Goal: Information Seeking & Learning: Learn about a topic

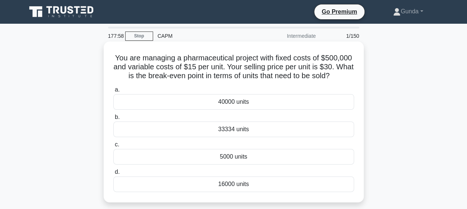
click at [239, 128] on div "33334 units" at bounding box center [233, 130] width 241 height 16
click at [113, 120] on input "b. 33334 units" at bounding box center [113, 117] width 0 height 5
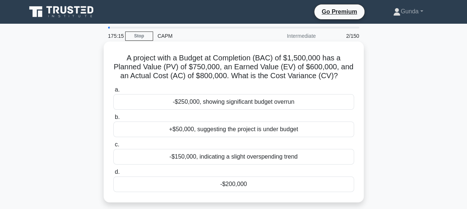
click at [232, 184] on div "-$200,000" at bounding box center [233, 185] width 241 height 16
click at [113, 175] on input "d. -$200,000" at bounding box center [113, 172] width 0 height 5
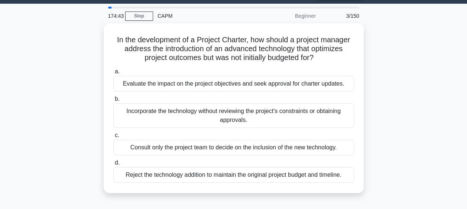
scroll to position [19, 0]
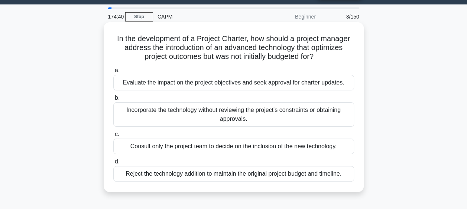
click at [189, 83] on div "Evaluate the impact on the project objectives and seek approval for charter upd…" at bounding box center [233, 83] width 241 height 16
click at [113, 73] on input "a. Evaluate the impact on the project objectives and seek approval for charter …" at bounding box center [113, 70] width 0 height 5
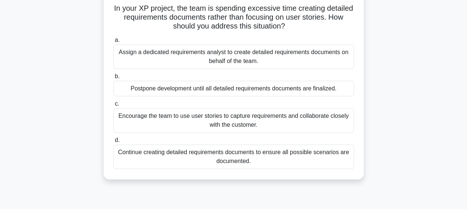
scroll to position [52, 0]
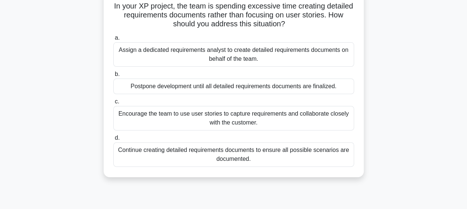
click at [196, 114] on div "Encourage the team to use user stories to capture requirements and collaborate …" at bounding box center [233, 118] width 241 height 24
click at [113, 104] on input "c. Encourage the team to use user stories to capture requirements and collabora…" at bounding box center [113, 101] width 0 height 5
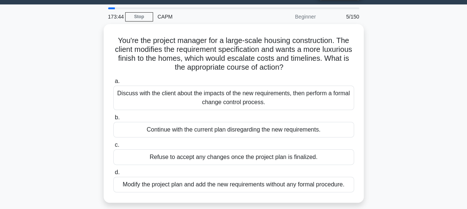
scroll to position [0, 0]
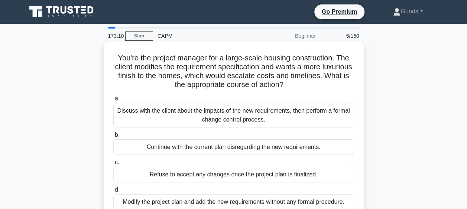
click at [218, 115] on div "Discuss with the client about the impacts of the new requirements, then perform…" at bounding box center [233, 115] width 241 height 24
click at [113, 101] on input "a. Discuss with the client about the impacts of the new requirements, then perf…" at bounding box center [113, 99] width 0 height 5
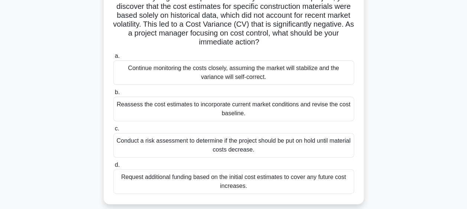
scroll to position [62, 0]
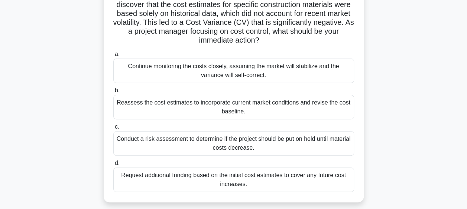
click at [238, 104] on div "Reassess the cost estimates to incorporate current market conditions and revise…" at bounding box center [233, 107] width 241 height 24
click at [113, 93] on input "b. Reassess the cost estimates to incorporate current market conditions and rev…" at bounding box center [113, 90] width 0 height 5
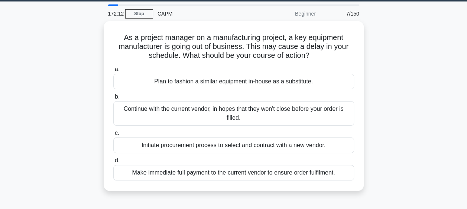
scroll to position [21, 0]
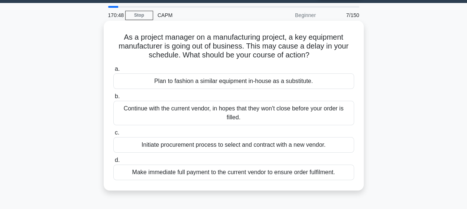
click at [197, 146] on div "Initiate procurement process to select and contract with a new vendor." at bounding box center [233, 145] width 241 height 16
click at [113, 135] on input "c. Initiate procurement process to select and contract with a new vendor." at bounding box center [113, 133] width 0 height 5
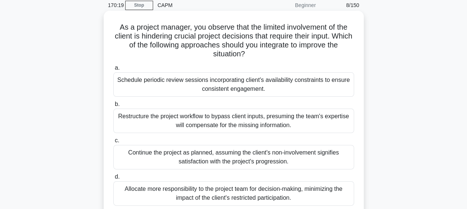
scroll to position [30, 0]
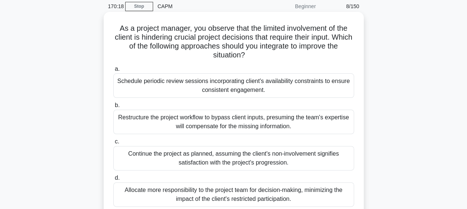
click at [233, 86] on div "Schedule periodic review sessions incorporating client's availability constrain…" at bounding box center [233, 85] width 241 height 24
click at [113, 72] on input "a. Schedule periodic review sessions incorporating client's availability constr…" at bounding box center [113, 69] width 0 height 5
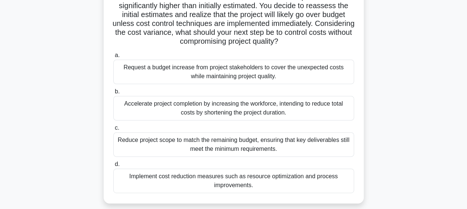
scroll to position [72, 0]
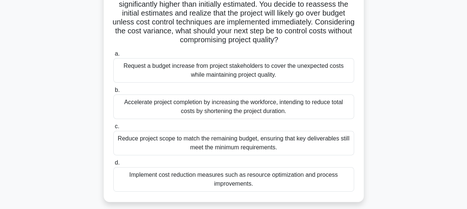
click at [200, 174] on div "Implement cost reduction measures such as resource optimization and process imp…" at bounding box center [233, 179] width 241 height 24
click at [113, 166] on input "d. Implement cost reduction measures such as resource optimization and process …" at bounding box center [113, 163] width 0 height 5
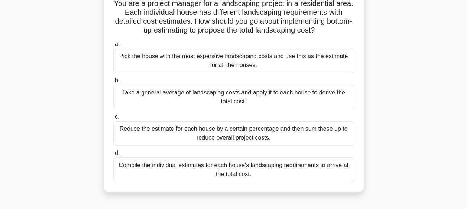
scroll to position [56, 0]
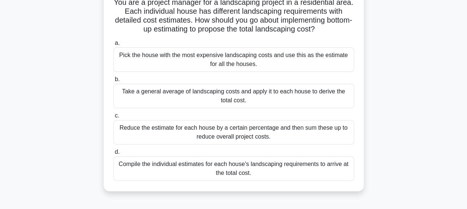
click at [156, 92] on div "Take a general average of landscaping costs and apply it to each house to deriv…" at bounding box center [233, 96] width 241 height 24
click at [113, 82] on input "b. Take a general average of landscaping costs and apply it to each house to de…" at bounding box center [113, 79] width 0 height 5
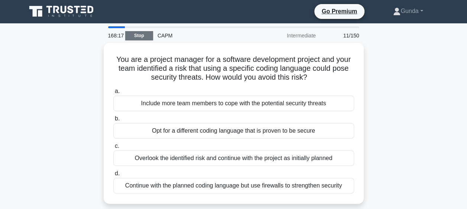
scroll to position [0, 0]
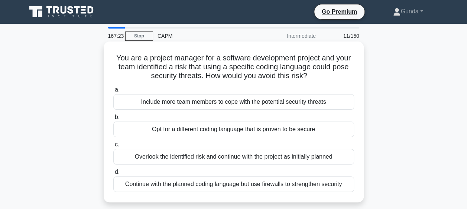
click at [192, 129] on div "Opt for a different coding language that is proven to be secure" at bounding box center [233, 130] width 241 height 16
click at [113, 120] on input "b. Opt for a different coding language that is proven to be secure" at bounding box center [113, 117] width 0 height 5
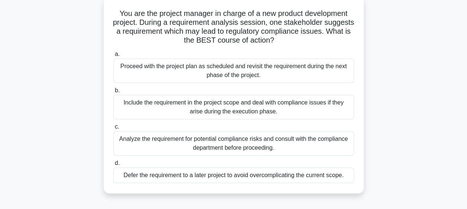
scroll to position [48, 0]
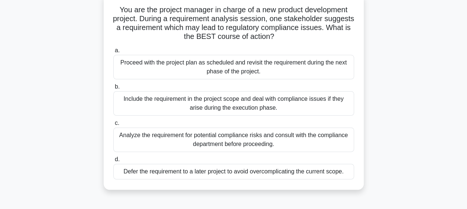
click at [184, 134] on div "Analyze the requirement for potential compliance risks and consult with the com…" at bounding box center [233, 140] width 241 height 24
click at [113, 126] on input "c. Analyze the requirement for potential compliance risks and consult with the …" at bounding box center [113, 123] width 0 height 5
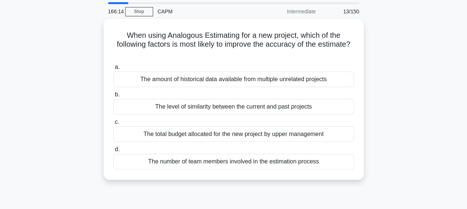
scroll to position [0, 0]
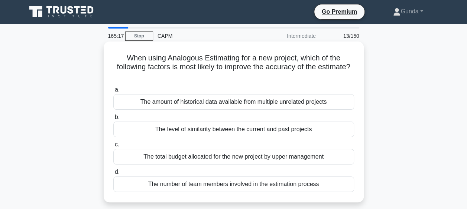
click at [274, 129] on div "The level of similarity between the current and past projects" at bounding box center [233, 130] width 241 height 16
click at [113, 120] on input "b. The level of similarity between the current and past projects" at bounding box center [113, 117] width 0 height 5
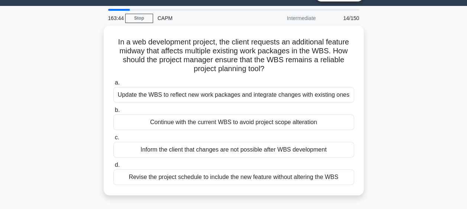
scroll to position [19, 0]
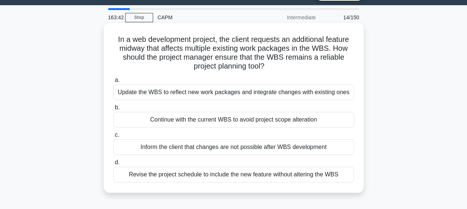
click at [243, 176] on div "Revise the project schedule to include the new feature without altering the WBS" at bounding box center [233, 175] width 241 height 16
click at [113, 165] on input "d. Revise the project schedule to include the new feature without altering the …" at bounding box center [113, 162] width 0 height 5
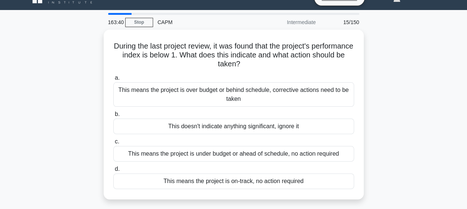
scroll to position [0, 0]
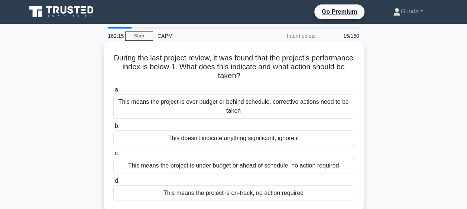
click at [166, 71] on h5 "During the last project review, it was found that the project's performance ind…" at bounding box center [233, 66] width 242 height 27
click at [138, 104] on div "This means the project is over budget or behind schedule, corrective actions ne…" at bounding box center [233, 106] width 241 height 24
click at [113, 92] on input "a. This means the project is over budget or behind schedule, corrective actions…" at bounding box center [113, 90] width 0 height 5
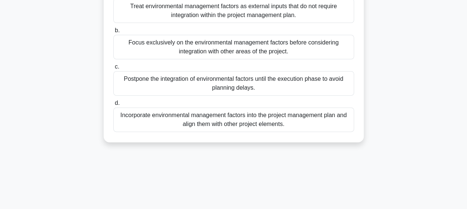
scroll to position [97, 0]
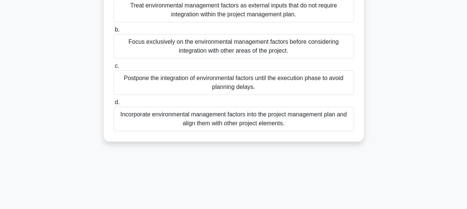
click at [203, 118] on div "Incorporate environmental management factors into the project management plan a…" at bounding box center [233, 119] width 241 height 24
click at [113, 105] on input "d. Incorporate environmental management factors into the project management pla…" at bounding box center [113, 102] width 0 height 5
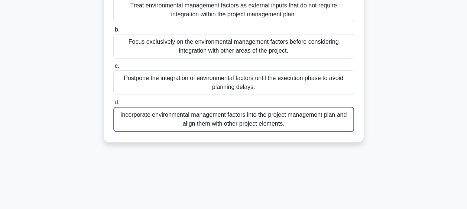
click at [197, 118] on div "Incorporate environmental management factors into the project management plan a…" at bounding box center [233, 119] width 241 height 25
click at [113, 105] on input "d. Incorporate environmental management factors into the project management pla…" at bounding box center [113, 102] width 0 height 5
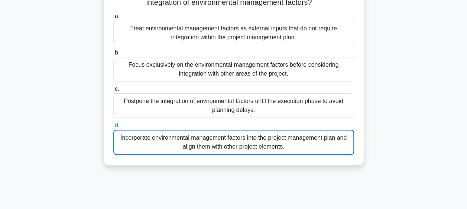
scroll to position [75, 0]
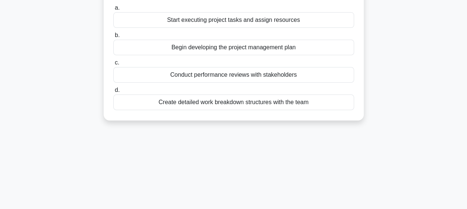
click at [186, 139] on div "160:17 Stop CAPM Intermediate 17/150 After the project charter is approved, wha…" at bounding box center [233, 137] width 423 height 371
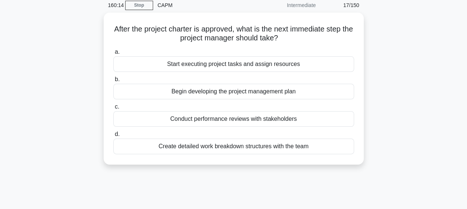
scroll to position [29, 0]
click at [222, 146] on div "Create detailed work breakdown structures with the team" at bounding box center [233, 146] width 241 height 16
click at [113, 137] on input "d. Create detailed work breakdown structures with the team" at bounding box center [113, 134] width 0 height 5
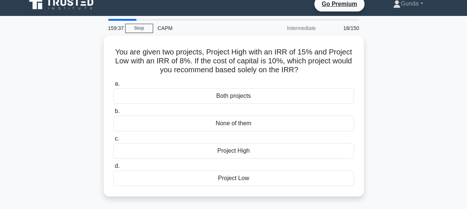
scroll to position [0, 0]
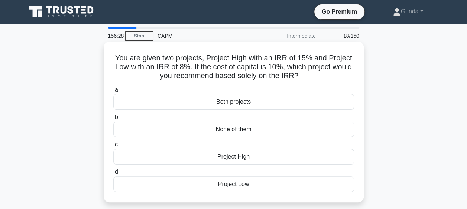
click at [228, 159] on div "Project High" at bounding box center [233, 157] width 241 height 16
click at [113, 147] on input "c. Project High" at bounding box center [113, 145] width 0 height 5
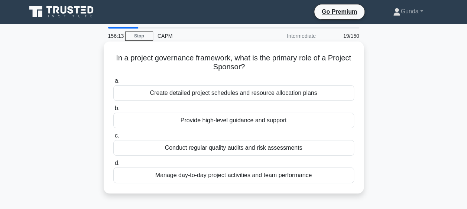
click at [267, 121] on div "Provide high-level guidance and support" at bounding box center [233, 121] width 241 height 16
click at [113, 111] on input "b. Provide high-level guidance and support" at bounding box center [113, 108] width 0 height 5
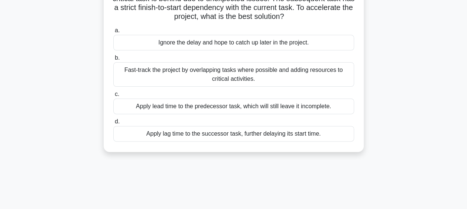
scroll to position [71, 0]
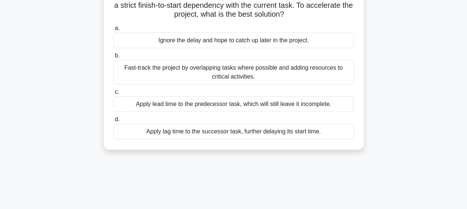
click at [217, 131] on div "Apply lag time to the successor task, further delaying its start time." at bounding box center [233, 132] width 241 height 16
click at [113, 122] on input "d. Apply lag time to the successor task, further delaying its start time." at bounding box center [113, 119] width 0 height 5
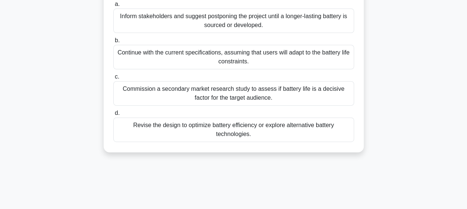
scroll to position [108, 0]
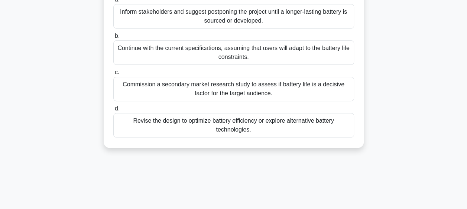
click at [243, 122] on div "Revise the design to optimize battery efficiency or explore alternative battery…" at bounding box center [233, 125] width 241 height 24
click at [113, 111] on input "d. Revise the design to optimize battery efficiency or explore alternative batt…" at bounding box center [113, 109] width 0 height 5
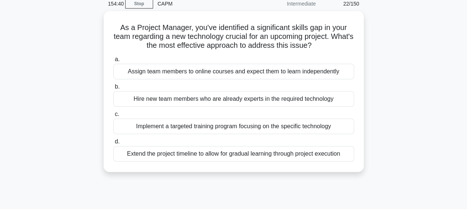
scroll to position [0, 0]
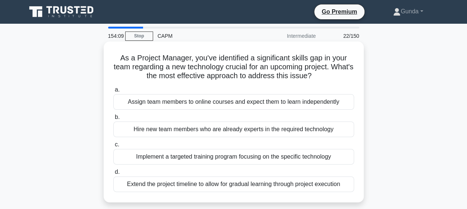
click at [192, 158] on div "Implement a targeted training program focusing on the specific technology" at bounding box center [233, 157] width 241 height 16
click at [113, 147] on input "c. Implement a targeted training program focusing on the specific technology" at bounding box center [113, 145] width 0 height 5
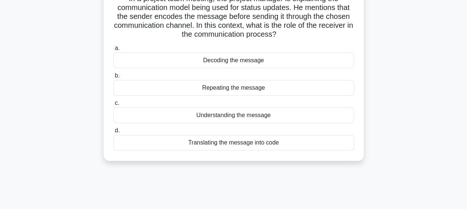
scroll to position [60, 0]
click at [228, 61] on div "Decoding the message" at bounding box center [233, 60] width 241 height 16
click at [113, 50] on input "a. Decoding the message" at bounding box center [113, 47] width 0 height 5
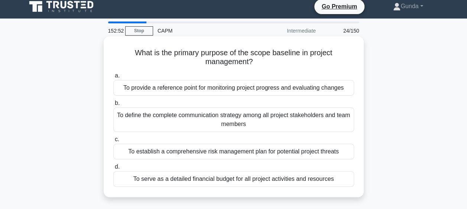
scroll to position [0, 0]
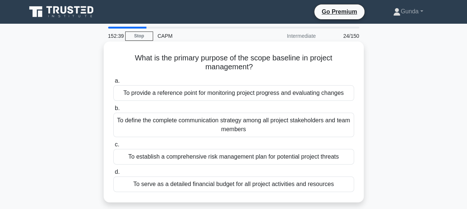
click at [171, 94] on div "To provide a reference point for monitoring project progress and evaluating cha…" at bounding box center [233, 93] width 241 height 16
click at [113, 84] on input "a. To provide a reference point for monitoring project progress and evaluating …" at bounding box center [113, 81] width 0 height 5
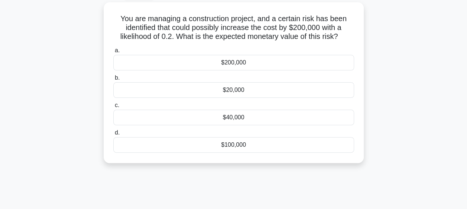
scroll to position [36, 0]
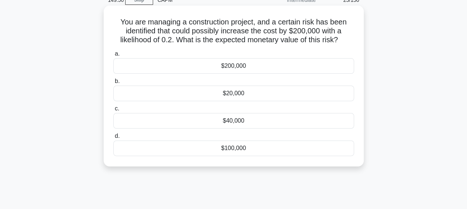
click at [236, 121] on div "$40,000" at bounding box center [233, 121] width 241 height 16
click at [113, 111] on input "c. $40,000" at bounding box center [113, 109] width 0 height 5
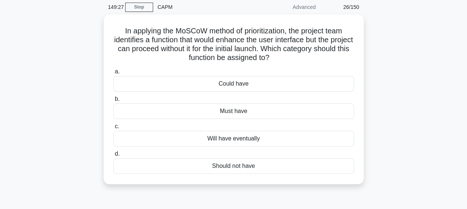
scroll to position [30, 0]
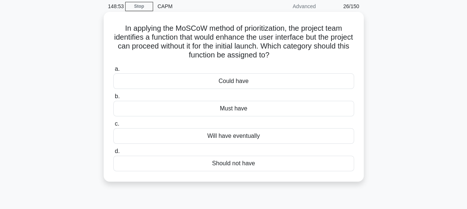
click at [229, 83] on div "Could have" at bounding box center [233, 81] width 241 height 16
click at [113, 72] on input "a. Could have" at bounding box center [113, 69] width 0 height 5
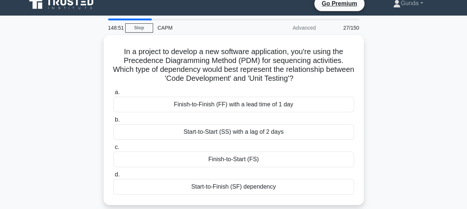
scroll to position [0, 0]
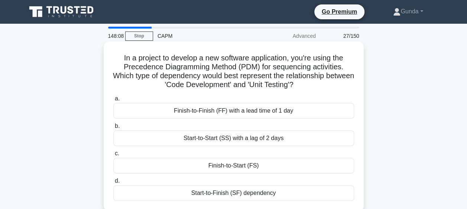
click at [255, 195] on div "Start-to-Finish (SF) dependency" at bounding box center [233, 194] width 241 height 16
click at [113, 184] on input "d. Start-to-Finish (SF) dependency" at bounding box center [113, 181] width 0 height 5
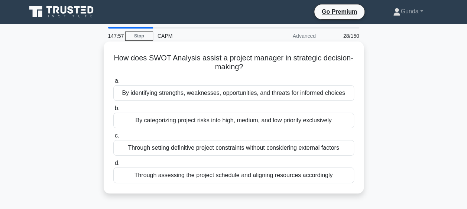
click at [241, 92] on div "By identifying strengths, weaknesses, opportunities, and threats for informed c…" at bounding box center [233, 93] width 241 height 16
click at [113, 84] on input "a. By identifying strengths, weaknesses, opportunities, and threats for informe…" at bounding box center [113, 81] width 0 height 5
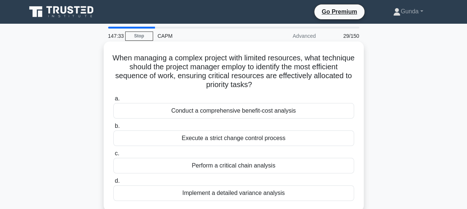
click at [235, 114] on div "Conduct a comprehensive benefit-cost analysis" at bounding box center [233, 111] width 241 height 16
click at [113, 101] on input "a. Conduct a comprehensive benefit-cost analysis" at bounding box center [113, 99] width 0 height 5
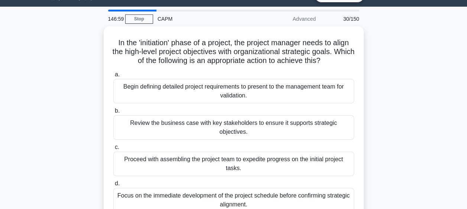
scroll to position [19, 0]
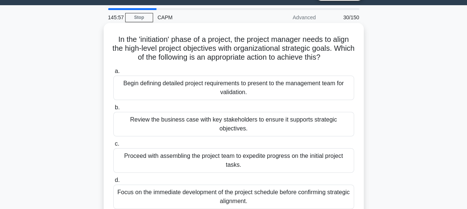
click at [220, 90] on div "Begin defining detailed project requirements to present to the management team …" at bounding box center [233, 88] width 241 height 24
click at [113, 74] on input "a. Begin defining detailed project requirements to present to the management te…" at bounding box center [113, 71] width 0 height 5
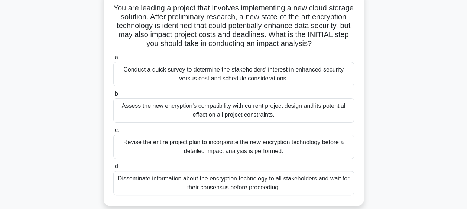
scroll to position [53, 0]
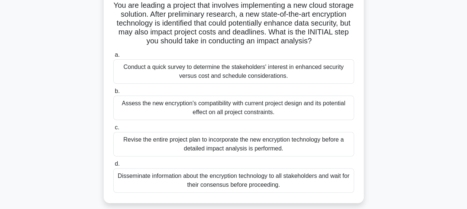
click at [235, 74] on div "Conduct a quick survey to determine the stakeholders' interest in enhanced secu…" at bounding box center [233, 71] width 241 height 24
click at [113, 58] on input "a. Conduct a quick survey to determine the stakeholders' interest in enhanced s…" at bounding box center [113, 55] width 0 height 5
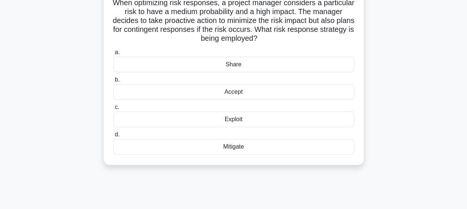
scroll to position [58, 0]
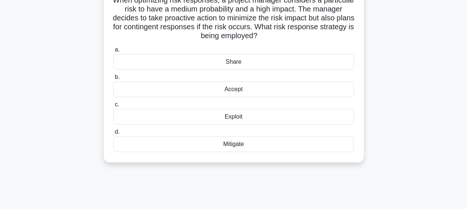
click at [230, 144] on div "Mitigate" at bounding box center [233, 145] width 241 height 16
click at [113, 135] on input "d. Mitigate" at bounding box center [113, 132] width 0 height 5
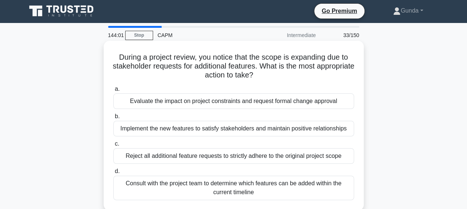
scroll to position [0, 0]
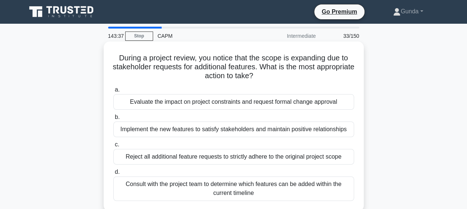
click at [194, 102] on div "Evaluate the impact on project constraints and request formal change approval" at bounding box center [233, 102] width 241 height 16
click at [113, 92] on input "a. Evaluate the impact on project constraints and request formal change approval" at bounding box center [113, 90] width 0 height 5
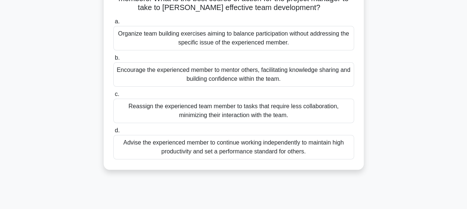
scroll to position [87, 0]
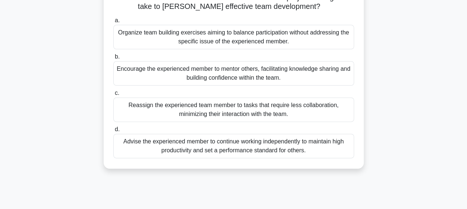
click at [227, 37] on div "Organize team building exercises aiming to balance participation without addres…" at bounding box center [233, 37] width 241 height 24
click at [113, 23] on input "a. Organize team building exercises aiming to balance participation without add…" at bounding box center [113, 20] width 0 height 5
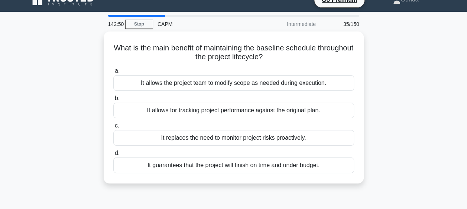
scroll to position [0, 0]
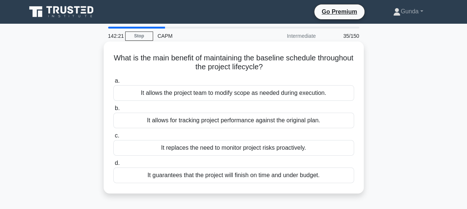
click at [281, 175] on div "It guarantees that the project will finish on time and under budget." at bounding box center [233, 176] width 241 height 16
click at [113, 166] on input "d. It guarantees that the project will finish on time and under budget." at bounding box center [113, 163] width 0 height 5
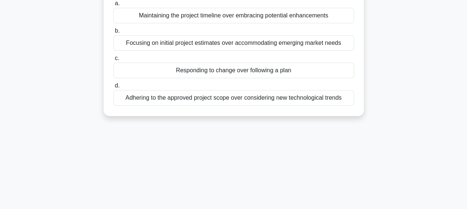
scroll to position [98, 0]
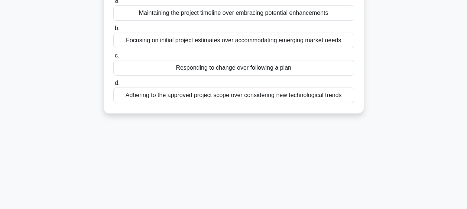
click at [238, 94] on div "Adhering to the approved project scope over considering new technological trends" at bounding box center [233, 96] width 241 height 16
click at [113, 86] on input "d. Adhering to the approved project scope over considering new technological tr…" at bounding box center [113, 83] width 0 height 5
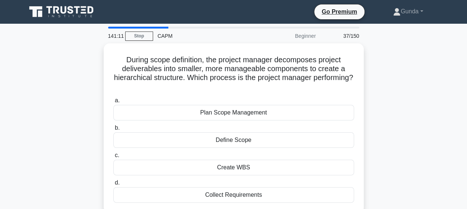
scroll to position [49, 0]
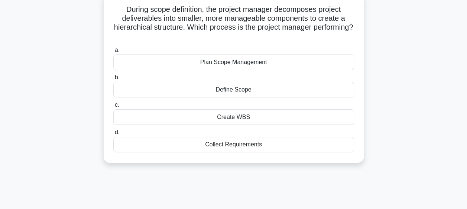
click at [235, 115] on div "Create WBS" at bounding box center [233, 117] width 241 height 16
click at [113, 108] on input "c. Create WBS" at bounding box center [113, 105] width 0 height 5
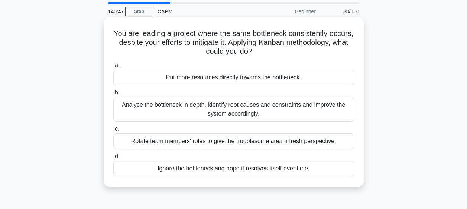
scroll to position [0, 0]
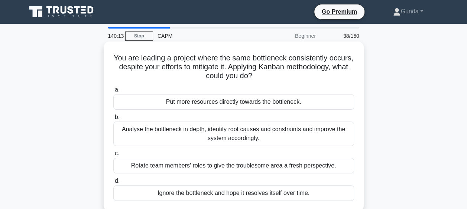
click at [222, 131] on div "Analyse the bottleneck in depth, identify root causes and constraints and impro…" at bounding box center [233, 134] width 241 height 24
click at [113, 120] on input "b. Analyse the bottleneck in depth, identify root causes and constraints and im…" at bounding box center [113, 117] width 0 height 5
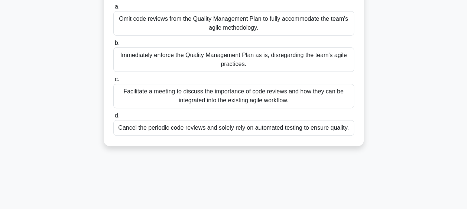
scroll to position [104, 0]
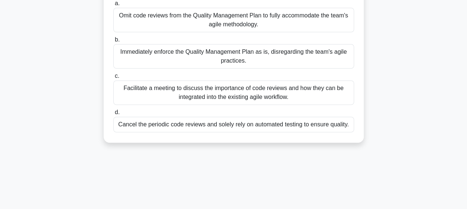
click at [196, 91] on div "Facilitate a meeting to discuss the importance of code reviews and how they can…" at bounding box center [233, 93] width 241 height 24
click at [113, 79] on input "c. Facilitate a meeting to discuss the importance of code reviews and how they …" at bounding box center [113, 76] width 0 height 5
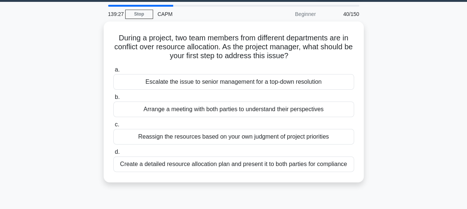
scroll to position [0, 0]
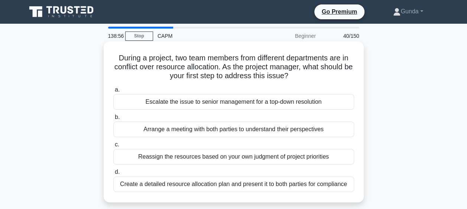
click at [309, 185] on div "Create a detailed resource allocation plan and present it to both parties for c…" at bounding box center [233, 185] width 241 height 16
click at [113, 175] on input "d. Create a detailed resource allocation plan and present it to both parties fo…" at bounding box center [113, 172] width 0 height 5
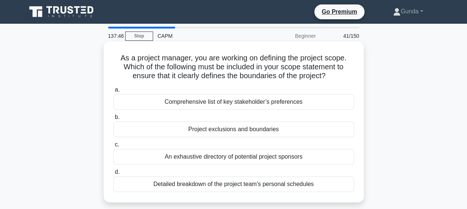
click at [225, 131] on div "Project exclusions and boundaries" at bounding box center [233, 130] width 241 height 16
click at [113, 120] on input "b. Project exclusions and boundaries" at bounding box center [113, 117] width 0 height 5
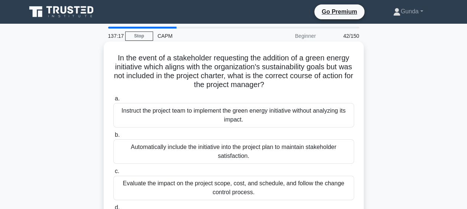
click at [242, 188] on div "Evaluate the impact on the project scope, cost, and schedule, and follow the ch…" at bounding box center [233, 188] width 241 height 24
click at [113, 174] on input "c. Evaluate the impact on the project scope, cost, and schedule, and follow the…" at bounding box center [113, 171] width 0 height 5
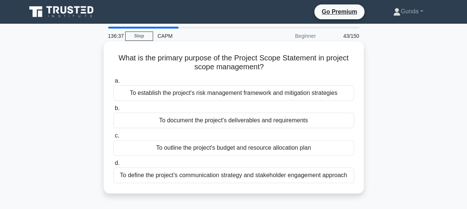
click at [248, 122] on div "To document the project's deliverables and requirements" at bounding box center [233, 121] width 241 height 16
click at [113, 111] on input "b. To document the project's deliverables and requirements" at bounding box center [113, 108] width 0 height 5
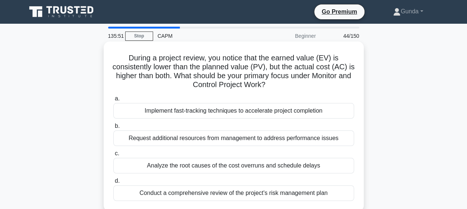
click at [309, 167] on div "Analyze the root causes of the cost overruns and schedule delays" at bounding box center [233, 166] width 241 height 16
click at [113, 156] on input "c. Analyze the root causes of the cost overruns and schedule delays" at bounding box center [113, 153] width 0 height 5
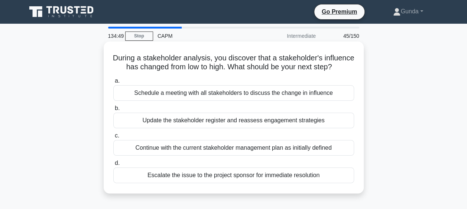
click at [179, 101] on div "Schedule a meeting with all stakeholders to discuss the change in influence" at bounding box center [233, 93] width 241 height 16
click at [113, 84] on input "a. Schedule a meeting with all stakeholders to discuss the change in influence" at bounding box center [113, 81] width 0 height 5
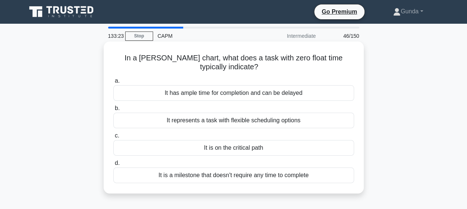
click at [227, 149] on div "It is on the critical path" at bounding box center [233, 148] width 241 height 16
click at [113, 138] on input "c. It is on the critical path" at bounding box center [113, 136] width 0 height 5
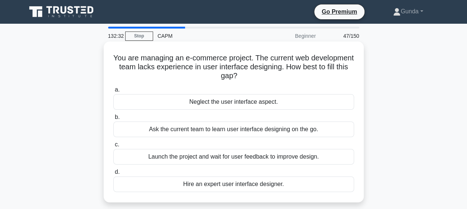
click at [234, 183] on div "Hire an expert user interface designer." at bounding box center [233, 185] width 241 height 16
click at [113, 175] on input "d. Hire an expert user interface designer." at bounding box center [113, 172] width 0 height 5
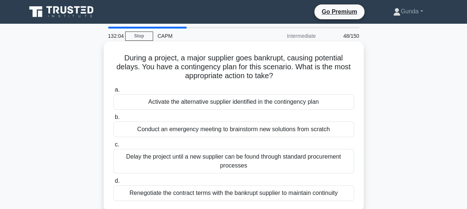
click at [191, 102] on div "Activate the alternative supplier identified in the contingency plan" at bounding box center [233, 102] width 241 height 16
click at [113, 92] on input "a. Activate the alternative supplier identified in the contingency plan" at bounding box center [113, 90] width 0 height 5
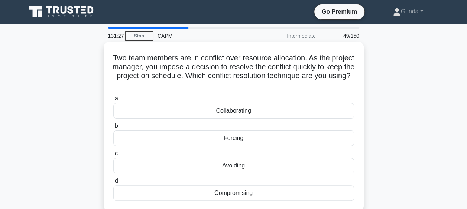
click at [231, 140] on div "Forcing" at bounding box center [233, 139] width 241 height 16
click at [113, 129] on input "b. Forcing" at bounding box center [113, 126] width 0 height 5
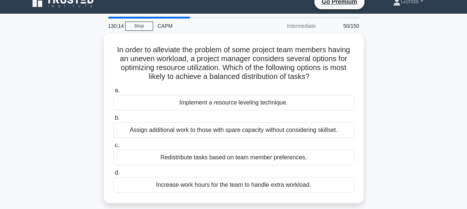
scroll to position [15, 0]
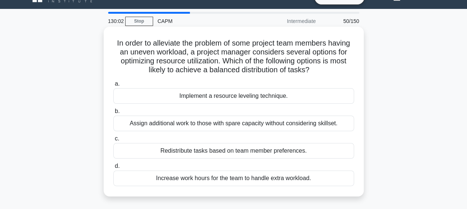
click at [223, 98] on div "Implement a resource leveling technique." at bounding box center [233, 96] width 241 height 16
click at [113, 86] on input "a. Implement a resource leveling technique." at bounding box center [113, 84] width 0 height 5
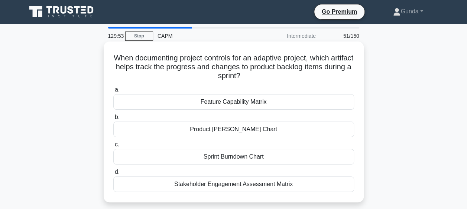
scroll to position [0, 0]
click at [223, 158] on div "Sprint Burndown Chart" at bounding box center [233, 157] width 241 height 16
click at [113, 147] on input "c. Sprint Burndown Chart" at bounding box center [113, 145] width 0 height 5
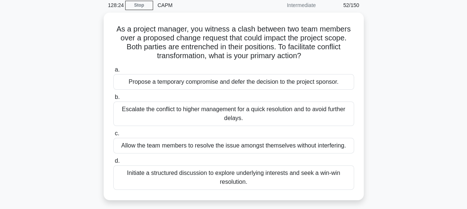
scroll to position [33, 0]
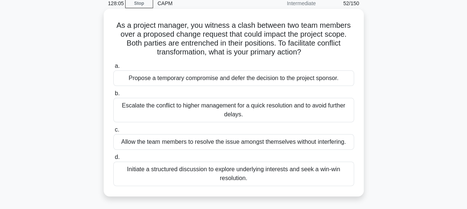
click at [242, 172] on div "Initiate a structured discussion to explore underlying interests and seek a win…" at bounding box center [233, 174] width 241 height 24
click at [113, 160] on input "d. Initiate a structured discussion to explore underlying interests and seek a …" at bounding box center [113, 157] width 0 height 5
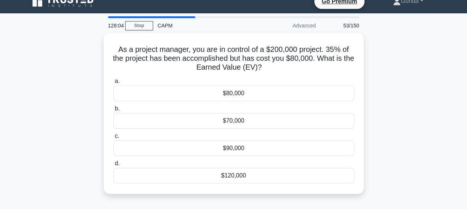
scroll to position [0, 0]
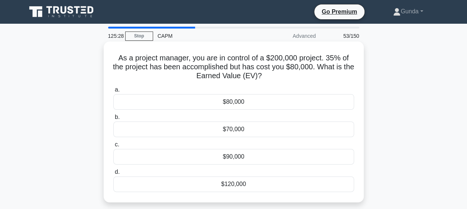
click at [235, 130] on div "$70,000" at bounding box center [233, 130] width 241 height 16
click at [113, 120] on input "b. $70,000" at bounding box center [113, 117] width 0 height 5
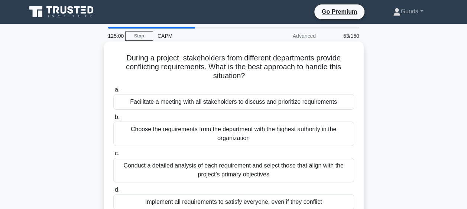
click at [226, 102] on div "Facilitate a meeting with all stakeholders to discuss and prioritize requiremen…" at bounding box center [233, 102] width 241 height 16
click at [113, 92] on input "a. Facilitate a meeting with all stakeholders to discuss and prioritize require…" at bounding box center [113, 90] width 0 height 5
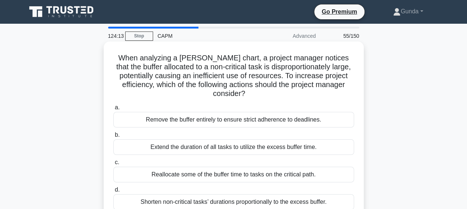
click at [301, 204] on div "Shorten non-critical tasks’ durations proportionally to the excess buffer." at bounding box center [233, 202] width 241 height 16
click at [113, 193] on input "d. Shorten non-critical tasks’ durations proportionally to the excess buffer." at bounding box center [113, 190] width 0 height 5
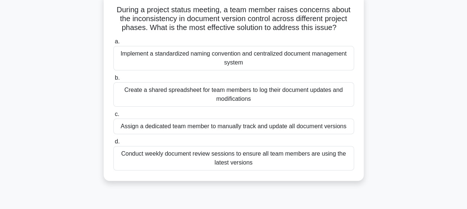
scroll to position [53, 0]
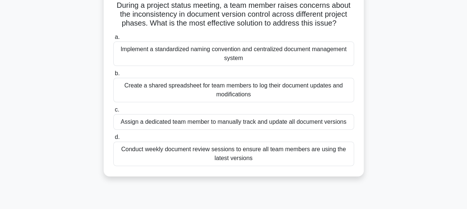
click at [209, 151] on div "Conduct weekly document review sessions to ensure all team members are using th…" at bounding box center [233, 154] width 241 height 24
click at [113, 140] on input "d. Conduct weekly document review sessions to ensure all team members are using…" at bounding box center [113, 137] width 0 height 5
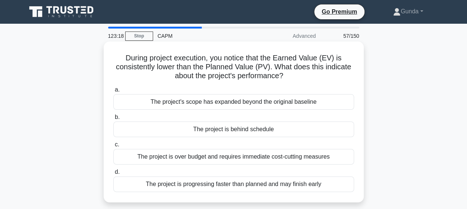
scroll to position [0, 0]
click at [243, 130] on div "The project is behind schedule" at bounding box center [233, 130] width 241 height 16
click at [113, 120] on input "b. The project is behind schedule" at bounding box center [113, 117] width 0 height 5
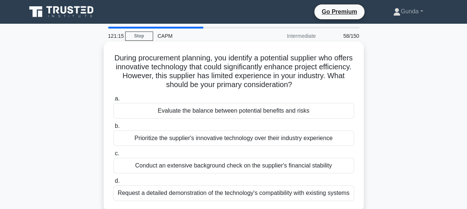
click at [210, 111] on div "Evaluate the balance between potential benefits and risks" at bounding box center [233, 111] width 241 height 16
click at [113, 101] on input "a. Evaluate the balance between potential benefits and risks" at bounding box center [113, 99] width 0 height 5
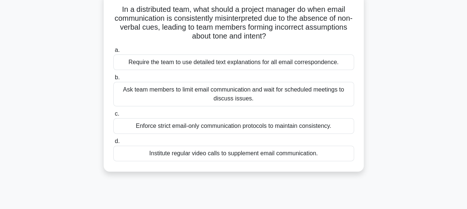
scroll to position [52, 0]
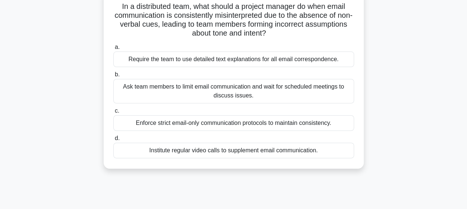
click at [190, 122] on div "Enforce strict email-only communication protocols to maintain consistency." at bounding box center [233, 123] width 241 height 16
click at [113, 114] on input "c. Enforce strict email-only communication protocols to maintain consistency." at bounding box center [113, 111] width 0 height 5
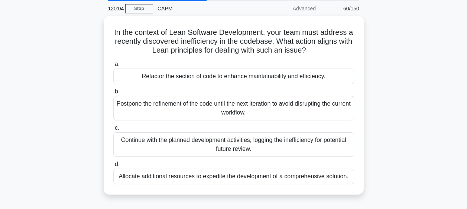
scroll to position [0, 0]
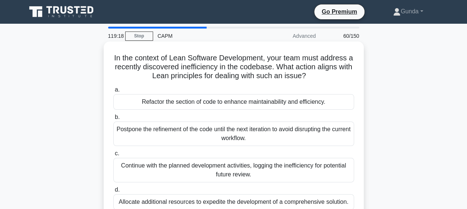
click at [205, 101] on div "Refactor the section of code to enhance maintainability and efficiency." at bounding box center [233, 102] width 241 height 16
click at [113, 92] on input "a. Refactor the section of code to enhance maintainability and efficiency." at bounding box center [113, 90] width 0 height 5
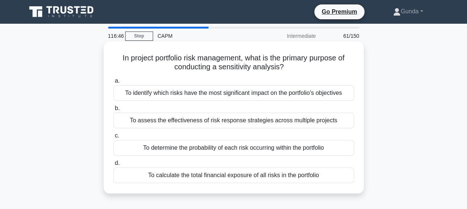
click at [239, 95] on div "To identify which risks have the most significant impact on the portfolio's obj…" at bounding box center [233, 93] width 241 height 16
click at [113, 84] on input "a. To identify which risks have the most significant impact on the portfolio's …" at bounding box center [113, 81] width 0 height 5
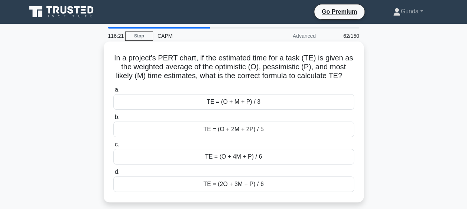
click at [226, 129] on div "TE = (O + 2M + 2P) / 5" at bounding box center [233, 130] width 241 height 16
click at [113, 120] on input "b. TE = (O + 2M + 2P) / 5" at bounding box center [113, 117] width 0 height 5
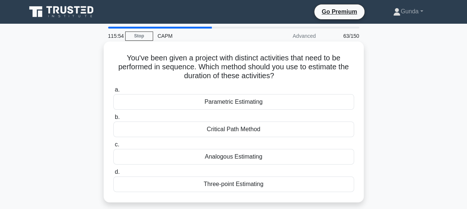
click at [227, 157] on div "Analogous Estimating" at bounding box center [233, 157] width 241 height 16
click at [113, 147] on input "c. Analogous Estimating" at bounding box center [113, 145] width 0 height 5
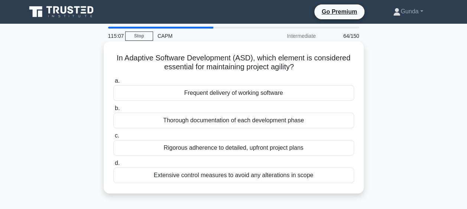
click at [232, 149] on div "Rigorous adherence to detailed, upfront project plans" at bounding box center [233, 148] width 241 height 16
click at [113, 138] on input "c. Rigorous adherence to detailed, upfront project plans" at bounding box center [113, 136] width 0 height 5
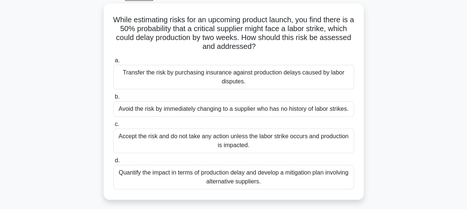
scroll to position [45, 0]
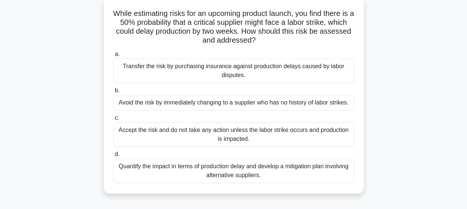
click at [269, 168] on div "Quantify the impact in terms of production delay and develop a mitigation plan …" at bounding box center [233, 171] width 241 height 24
click at [113, 157] on input "d. Quantify the impact in terms of production delay and develop a mitigation pl…" at bounding box center [113, 154] width 0 height 5
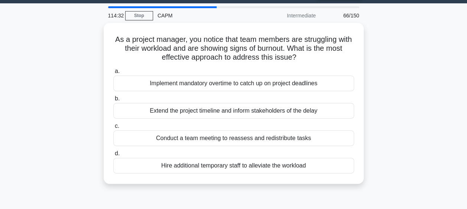
scroll to position [0, 0]
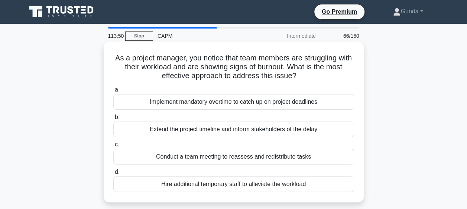
click at [241, 157] on div "Conduct a team meeting to reassess and redistribute tasks" at bounding box center [233, 157] width 241 height 16
click at [113, 147] on input "c. Conduct a team meeting to reassess and redistribute tasks" at bounding box center [113, 145] width 0 height 5
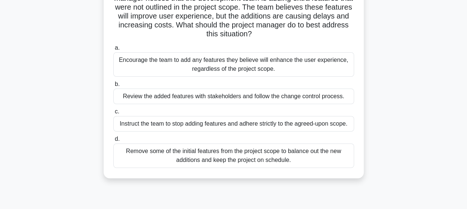
scroll to position [72, 0]
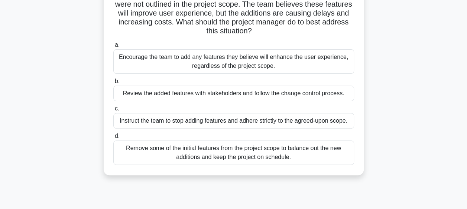
click at [176, 94] on div "Review the added features with stakeholders and follow the change control proce…" at bounding box center [233, 94] width 241 height 16
click at [113, 84] on input "b. Review the added features with stakeholders and follow the change control pr…" at bounding box center [113, 81] width 0 height 5
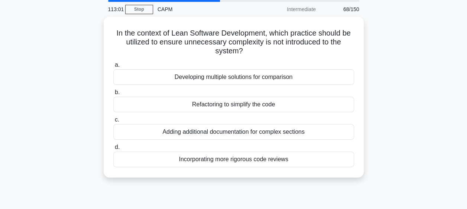
scroll to position [27, 0]
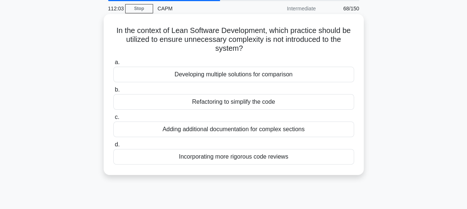
click at [247, 104] on div "Refactoring to simplify the code" at bounding box center [233, 102] width 241 height 16
click at [113, 92] on input "b. Refactoring to simplify the code" at bounding box center [113, 90] width 0 height 5
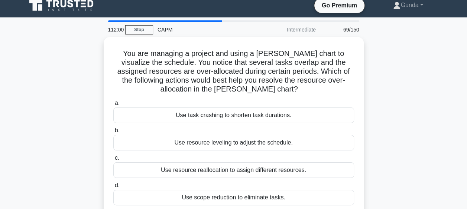
scroll to position [0, 0]
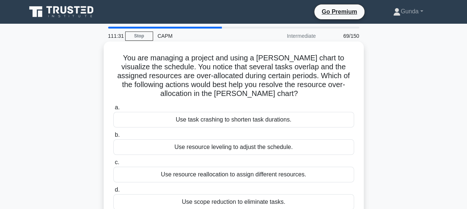
click at [252, 148] on div "Use resource leveling to adjust the schedule." at bounding box center [233, 148] width 241 height 16
click at [113, 138] on input "b. Use resource leveling to adjust the schedule." at bounding box center [113, 135] width 0 height 5
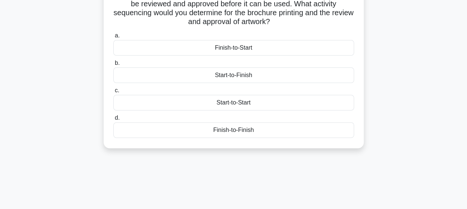
scroll to position [74, 0]
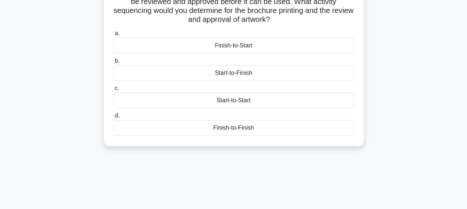
click at [226, 74] on div "Start-to-Finish" at bounding box center [233, 73] width 241 height 16
click at [113, 63] on input "b. Start-to-Finish" at bounding box center [113, 61] width 0 height 5
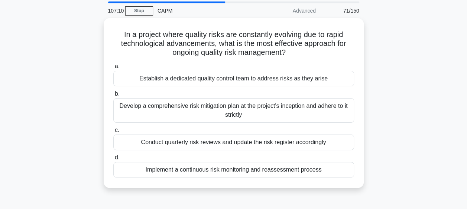
scroll to position [30, 0]
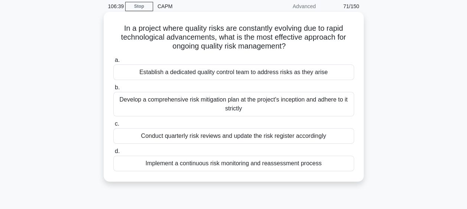
click at [199, 163] on div "Implement a continuous risk monitoring and reassessment process" at bounding box center [233, 164] width 241 height 16
click at [113, 154] on input "d. Implement a continuous risk monitoring and reassessment process" at bounding box center [113, 151] width 0 height 5
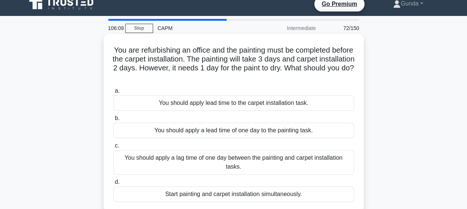
scroll to position [0, 0]
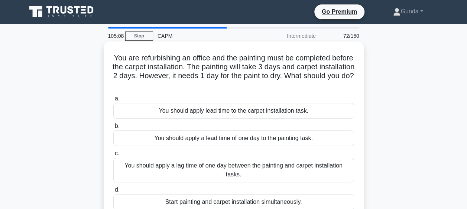
click at [229, 169] on div "You should apply a lag time of one day between the painting and carpet installa…" at bounding box center [233, 170] width 241 height 24
click at [113, 156] on input "c. You should apply a lag time of one day between the painting and carpet insta…" at bounding box center [113, 153] width 0 height 5
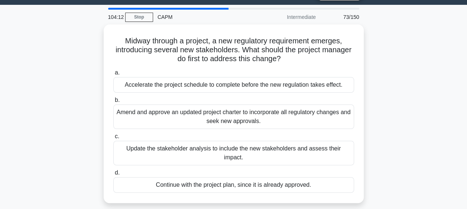
scroll to position [19, 0]
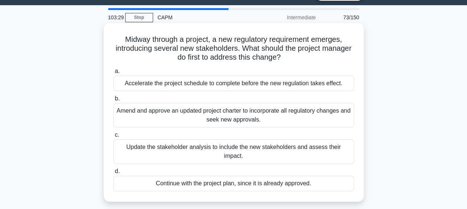
click at [166, 149] on div "Update the stakeholder analysis to include the new stakeholders and assess thei…" at bounding box center [233, 152] width 241 height 24
click at [113, 138] on input "c. Update the stakeholder analysis to include the new stakeholders and assess t…" at bounding box center [113, 135] width 0 height 5
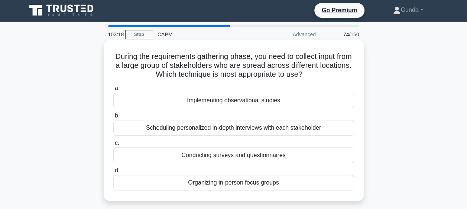
scroll to position [0, 0]
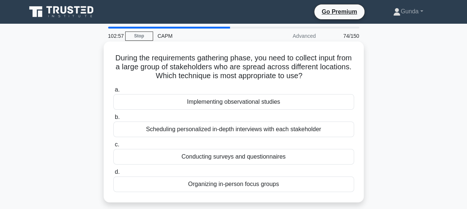
click at [261, 159] on div "Conducting surveys and questionnaires" at bounding box center [233, 157] width 241 height 16
click at [113, 147] on input "c. Conducting surveys and questionnaires" at bounding box center [113, 145] width 0 height 5
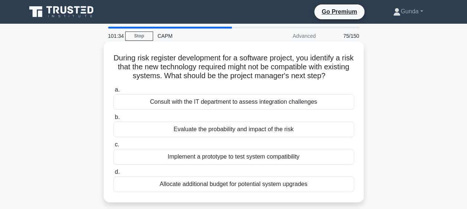
click at [218, 102] on div "Consult with the IT department to assess integration challenges" at bounding box center [233, 102] width 241 height 16
click at [113, 92] on input "a. Consult with the IT department to assess integration challenges" at bounding box center [113, 90] width 0 height 5
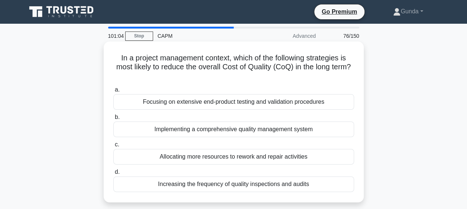
click at [232, 129] on div "Implementing a comprehensive quality management system" at bounding box center [233, 130] width 241 height 16
click at [113, 120] on input "b. Implementing a comprehensive quality management system" at bounding box center [113, 117] width 0 height 5
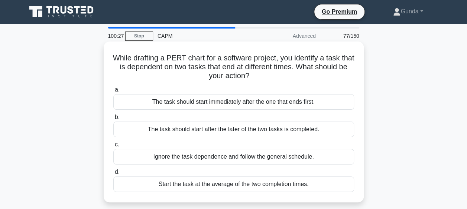
click at [230, 104] on div "The task should start immediately after the one that ends first." at bounding box center [233, 102] width 241 height 16
click at [113, 92] on input "a. The task should start immediately after the one that ends first." at bounding box center [113, 90] width 0 height 5
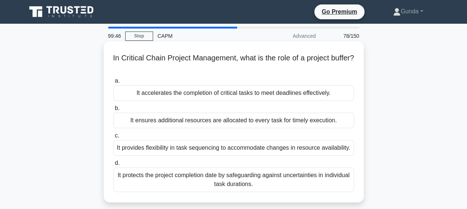
click at [205, 177] on div "It protects the project completion date by safeguarding against uncertainties i…" at bounding box center [233, 180] width 241 height 24
click at [113, 166] on input "d. It protects the project completion date by safeguarding against uncertaintie…" at bounding box center [113, 163] width 0 height 5
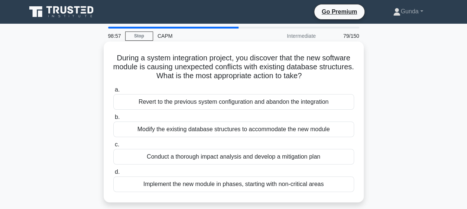
click at [198, 157] on div "Conduct a thorough impact analysis and develop a mitigation plan" at bounding box center [233, 157] width 241 height 16
click at [113, 147] on input "c. Conduct a thorough impact analysis and develop a mitigation plan" at bounding box center [113, 145] width 0 height 5
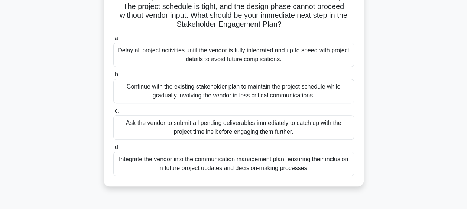
scroll to position [63, 0]
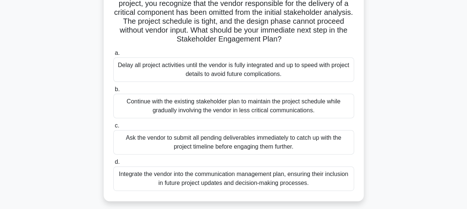
click at [246, 107] on div "Continue with the existing stakeholder plan to maintain the project schedule wh…" at bounding box center [233, 106] width 241 height 24
click at [113, 92] on input "b. Continue with the existing stakeholder plan to maintain the project schedule…" at bounding box center [113, 89] width 0 height 5
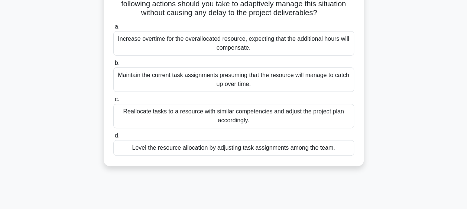
scroll to position [75, 0]
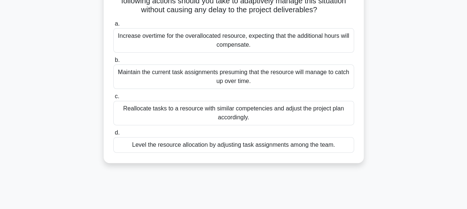
click at [214, 147] on div "Level the resource allocation by adjusting task assignments among the team." at bounding box center [233, 145] width 241 height 16
click at [113, 135] on input "d. Level the resource allocation by adjusting task assignments among the team." at bounding box center [113, 133] width 0 height 5
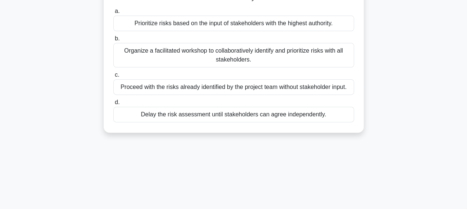
scroll to position [84, 0]
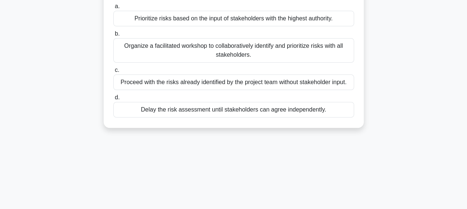
click at [223, 52] on div "Organize a facilitated workshop to collaboratively identify and prioritize risk…" at bounding box center [233, 50] width 241 height 24
click at [113, 36] on input "b. Organize a facilitated workshop to collaboratively identify and prioritize r…" at bounding box center [113, 34] width 0 height 5
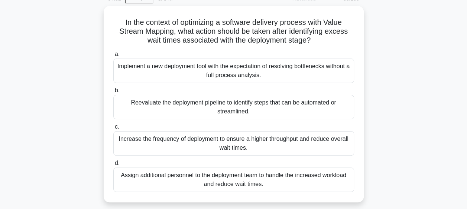
scroll to position [37, 0]
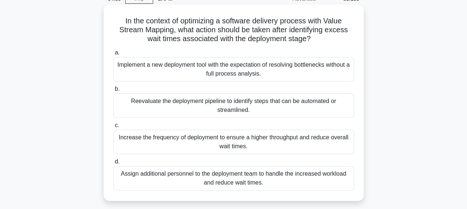
click at [205, 105] on div "Reevaluate the deployment pipeline to identify steps that can be automated or s…" at bounding box center [233, 106] width 241 height 24
click at [113, 92] on input "b. Reevaluate the deployment pipeline to identify steps that can be automated o…" at bounding box center [113, 89] width 0 height 5
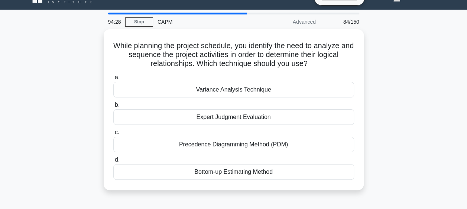
scroll to position [0, 0]
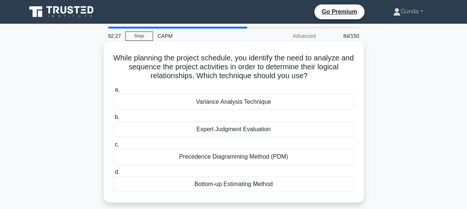
click at [201, 157] on div "Precedence Diagramming Method (PDM)" at bounding box center [233, 157] width 241 height 16
click at [113, 147] on input "c. Precedence Diagramming Method (PDM)" at bounding box center [113, 145] width 0 height 5
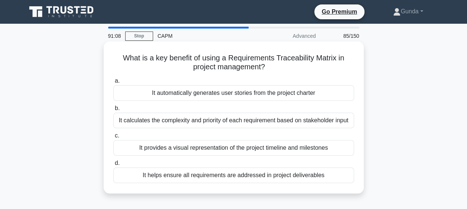
click at [204, 176] on div "It helps ensure all requirements are addressed in project deliverables" at bounding box center [233, 176] width 241 height 16
click at [113, 166] on input "d. It helps ensure all requirements are addressed in project deliverables" at bounding box center [113, 163] width 0 height 5
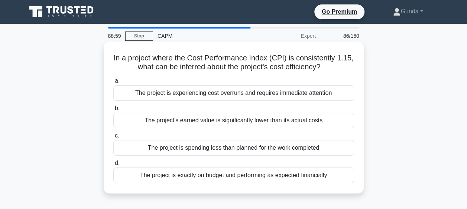
click at [293, 123] on div "The project's earned value is significantly lower than its actual costs" at bounding box center [233, 121] width 241 height 16
click at [113, 111] on input "b. The project's earned value is significantly lower than its actual costs" at bounding box center [113, 108] width 0 height 5
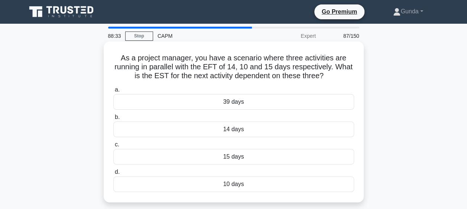
click at [323, 81] on h5 "As a project manager, you have a scenario where three activities are running in…" at bounding box center [233, 66] width 242 height 27
click at [229, 130] on div "14 days" at bounding box center [233, 130] width 241 height 16
click at [113, 120] on input "b. 14 days" at bounding box center [113, 117] width 0 height 5
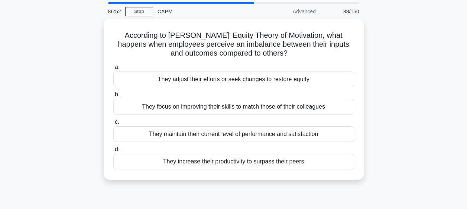
scroll to position [24, 0]
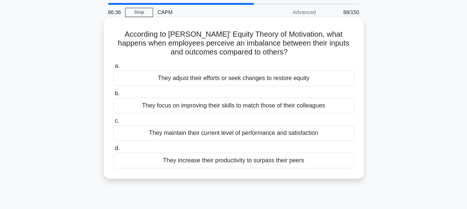
click at [257, 79] on div "They adjust their efforts or seek changes to restore equity" at bounding box center [233, 79] width 241 height 16
click at [113, 69] on input "a. They adjust their efforts or seek changes to restore equity" at bounding box center [113, 66] width 0 height 5
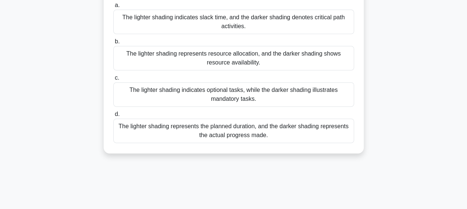
scroll to position [96, 0]
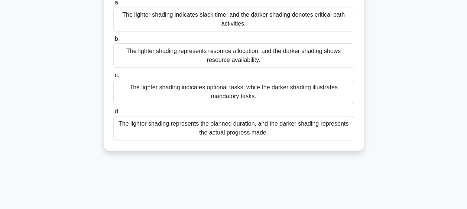
click at [242, 127] on div "The lighter shading represents the planned duration, and the darker shading rep…" at bounding box center [233, 128] width 241 height 24
click at [113, 114] on input "d. The lighter shading represents the planned duration, and the darker shading …" at bounding box center [113, 111] width 0 height 5
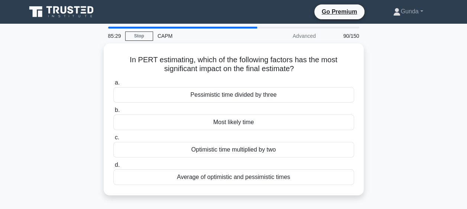
scroll to position [0, 0]
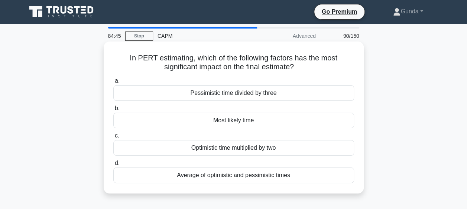
click at [215, 174] on div "Average of optimistic and pessimistic times" at bounding box center [233, 176] width 241 height 16
click at [113, 166] on input "d. Average of optimistic and pessimistic times" at bounding box center [113, 163] width 0 height 5
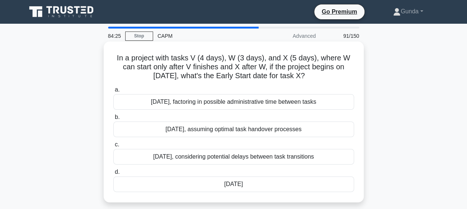
click at [162, 103] on div "[DATE], factoring in possible administrative time between tasks" at bounding box center [233, 102] width 241 height 16
click at [113, 92] on input "a. [DATE], factoring in possible administrative time between tasks" at bounding box center [113, 90] width 0 height 5
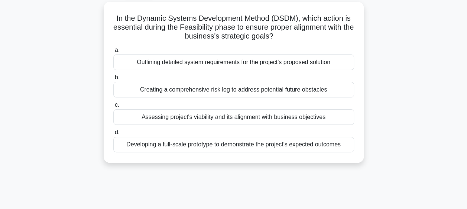
scroll to position [45, 0]
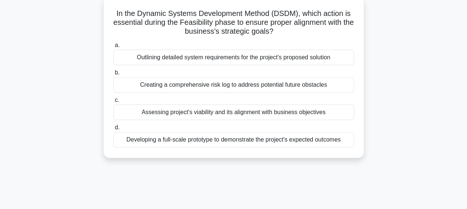
click at [229, 111] on div "Assessing project's viability and its alignment with business objectives" at bounding box center [233, 113] width 241 height 16
click at [113, 103] on input "c. Assessing project's viability and its alignment with business objectives" at bounding box center [113, 100] width 0 height 5
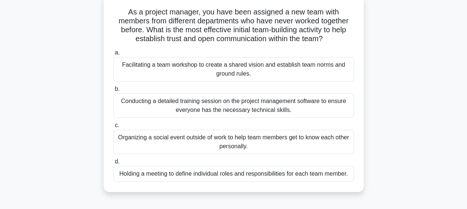
scroll to position [49, 0]
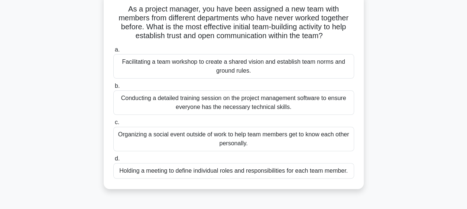
click at [239, 134] on div "Organizing a social event outside of work to help team members get to know each…" at bounding box center [233, 139] width 241 height 24
click at [113, 125] on input "c. Organizing a social event outside of work to help team members get to know e…" at bounding box center [113, 122] width 0 height 5
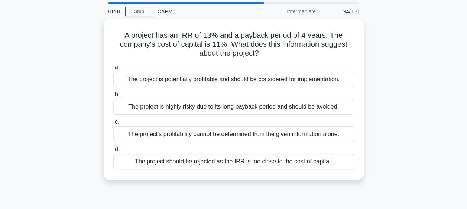
scroll to position [0, 0]
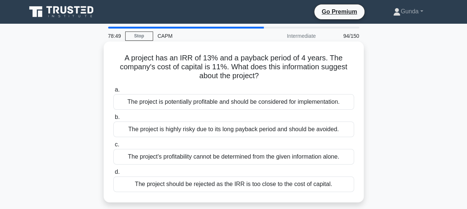
click at [304, 104] on div "The project is potentially profitable and should be considered for implementati…" at bounding box center [233, 102] width 241 height 16
click at [113, 92] on input "a. The project is potentially profitable and should be considered for implement…" at bounding box center [113, 90] width 0 height 5
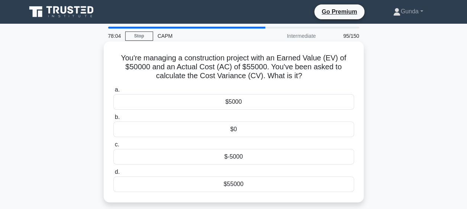
click at [233, 157] on div "$-5000" at bounding box center [233, 157] width 241 height 16
click at [113, 147] on input "c. $-5000" at bounding box center [113, 145] width 0 height 5
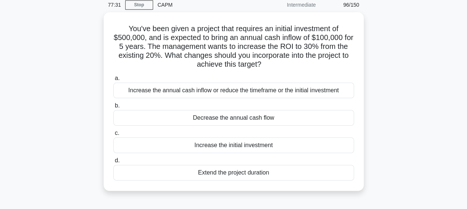
scroll to position [32, 0]
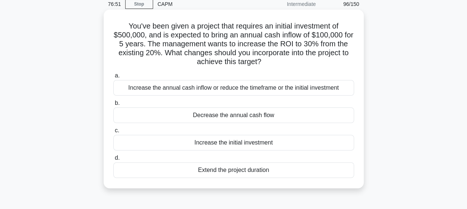
click at [232, 144] on div "Increase the initial investment" at bounding box center [233, 143] width 241 height 16
click at [113, 133] on input "c. Increase the initial investment" at bounding box center [113, 130] width 0 height 5
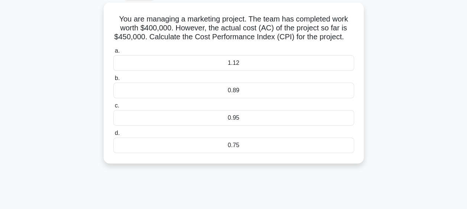
scroll to position [45, 0]
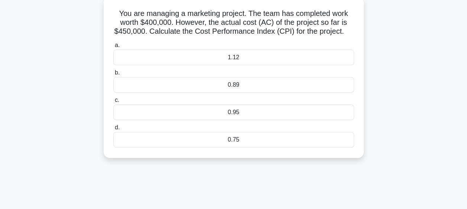
click at [226, 93] on div "0.89" at bounding box center [233, 85] width 241 height 16
click at [113, 75] on input "b. 0.89" at bounding box center [113, 73] width 0 height 5
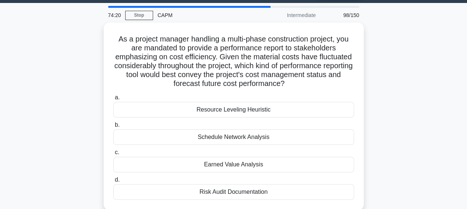
scroll to position [0, 0]
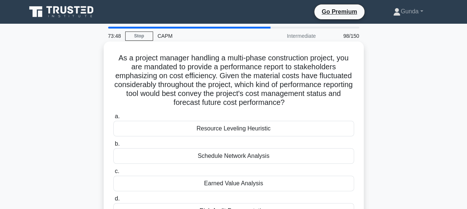
click at [242, 129] on div "Resource Leveling Heuristic" at bounding box center [233, 129] width 241 height 16
click at [113, 119] on input "a. Resource Leveling Heuristic" at bounding box center [113, 116] width 0 height 5
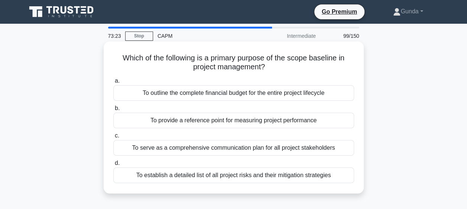
click at [288, 121] on div "To provide a reference point for measuring project performance" at bounding box center [233, 121] width 241 height 16
click at [113, 111] on input "b. To provide a reference point for measuring project performance" at bounding box center [113, 108] width 0 height 5
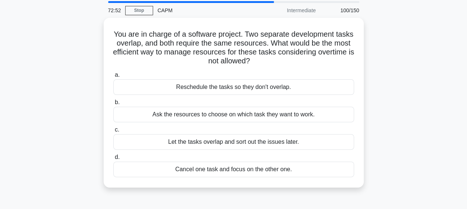
scroll to position [24, 0]
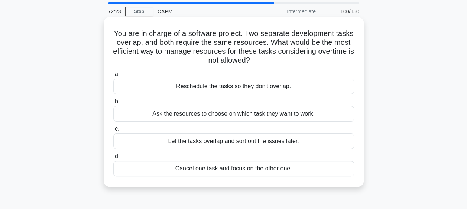
click at [215, 87] on div "Reschedule the tasks so they don't overlap." at bounding box center [233, 87] width 241 height 16
click at [113, 77] on input "a. Reschedule the tasks so they don't overlap." at bounding box center [113, 74] width 0 height 5
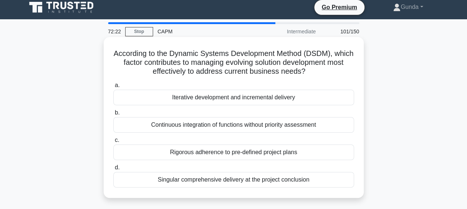
scroll to position [0, 0]
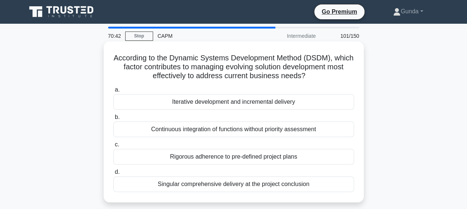
click at [245, 99] on div "Iterative development and incremental delivery" at bounding box center [233, 102] width 241 height 16
click at [113, 92] on input "a. Iterative development and incremental delivery" at bounding box center [113, 90] width 0 height 5
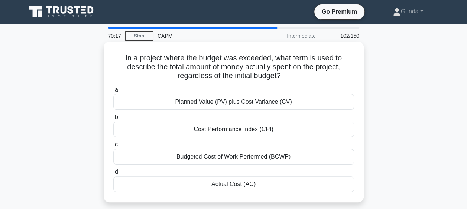
click at [231, 184] on div "Actual Cost (AC)" at bounding box center [233, 185] width 241 height 16
click at [113, 175] on input "d. Actual Cost (AC)" at bounding box center [113, 172] width 0 height 5
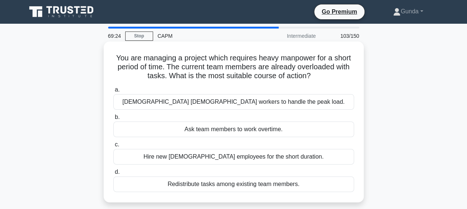
click at [260, 185] on div "Redistribute tasks among existing team members." at bounding box center [233, 185] width 241 height 16
click at [113, 175] on input "d. Redistribute tasks among existing team members." at bounding box center [113, 172] width 0 height 5
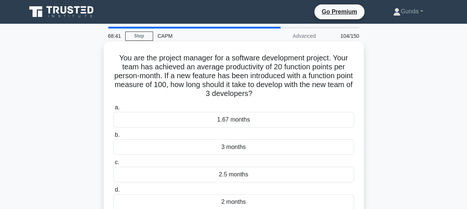
click at [231, 147] on div "3 months" at bounding box center [233, 148] width 241 height 16
click at [113, 138] on input "b. 3 months" at bounding box center [113, 135] width 0 height 5
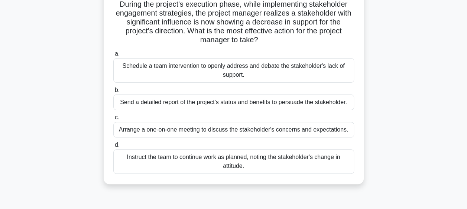
scroll to position [56, 0]
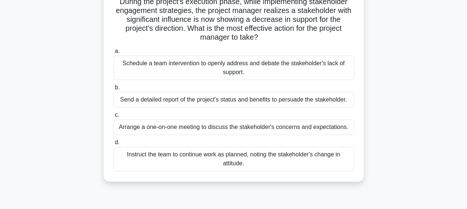
click at [232, 126] on div "Arrange a one-on-one meeting to discuss the stakeholder's concerns and expectat…" at bounding box center [233, 128] width 241 height 16
click at [113, 118] on input "c. Arrange a one-on-one meeting to discuss the stakeholder's concerns and expec…" at bounding box center [113, 115] width 0 height 5
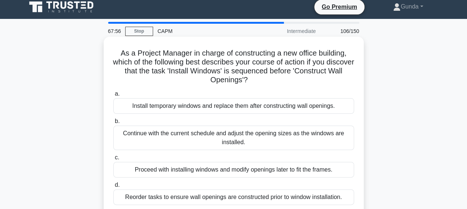
scroll to position [0, 0]
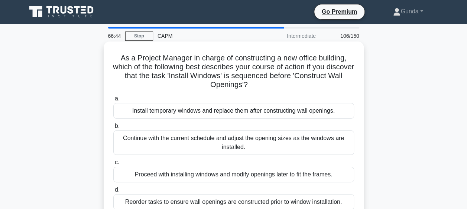
click at [310, 203] on div "Reorder tasks to ensure wall openings are constructed prior to window installat…" at bounding box center [233, 202] width 241 height 16
click at [113, 193] on input "d. Reorder tasks to ensure wall openings are constructed prior to window instal…" at bounding box center [113, 190] width 0 height 5
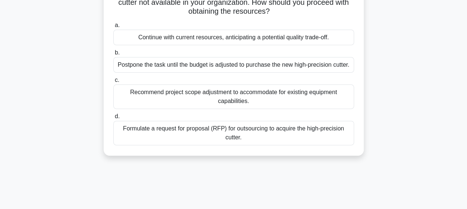
scroll to position [76, 0]
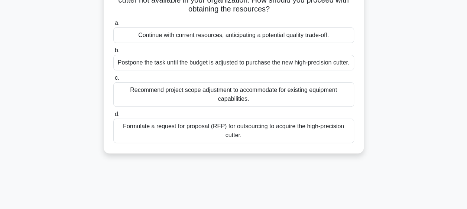
click at [196, 126] on div "Formulate a request for proposal (RFP) for outsourcing to acquire the high-prec…" at bounding box center [233, 131] width 241 height 24
click at [113, 117] on input "d. Formulate a request for proposal (RFP) for outsourcing to acquire the high-p…" at bounding box center [113, 114] width 0 height 5
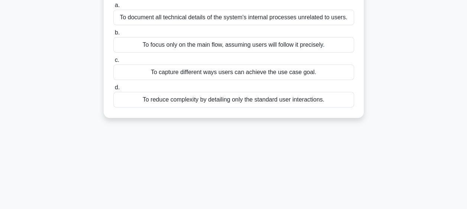
scroll to position [6, 0]
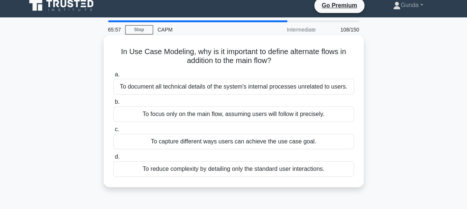
click at [199, 17] on body "Go Premium [GEOGRAPHIC_DATA]" at bounding box center [233, 194] width 467 height 401
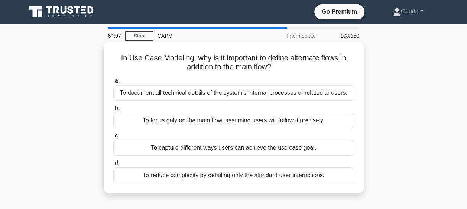
click at [284, 148] on div "To capture different ways users can achieve the use case goal." at bounding box center [233, 148] width 241 height 16
click at [113, 138] on input "c. To capture different ways users can achieve the use case goal." at bounding box center [113, 136] width 0 height 5
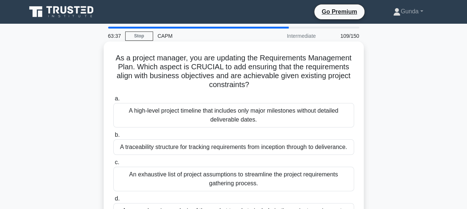
click at [336, 149] on div "A traceability structure for tracking requirements from inception through to de…" at bounding box center [233, 148] width 241 height 16
click at [113, 138] on input "b. A traceability structure for tracking requirements from inception through to…" at bounding box center [113, 135] width 0 height 5
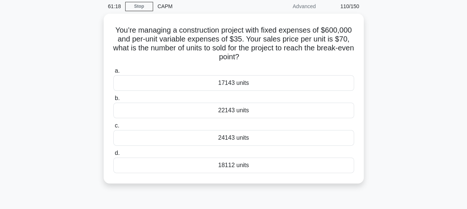
scroll to position [45, 0]
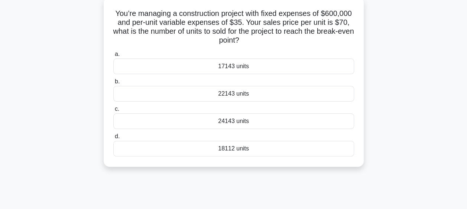
click at [225, 68] on div "17143 units" at bounding box center [233, 67] width 241 height 16
click at [113, 57] on input "a. 17143 units" at bounding box center [113, 54] width 0 height 5
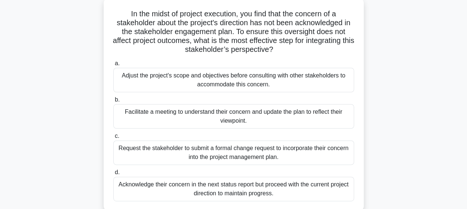
scroll to position [45, 0]
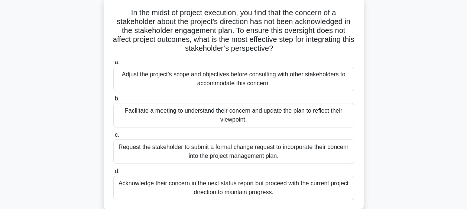
click at [199, 113] on div "Facilitate a meeting to understand their concern and update the plan to reflect…" at bounding box center [233, 115] width 241 height 24
click at [113, 101] on input "b. Facilitate a meeting to understand their concern and update the plan to refl…" at bounding box center [113, 99] width 0 height 5
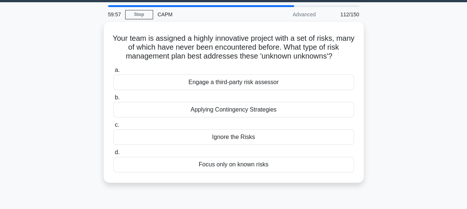
scroll to position [0, 0]
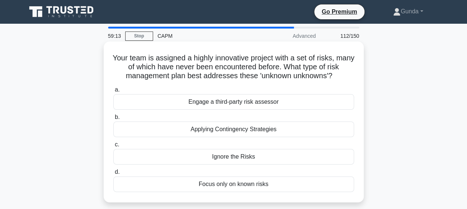
click at [230, 104] on div "Engage a third-party risk assessor" at bounding box center [233, 102] width 241 height 16
click at [113, 92] on input "a. Engage a third-party risk assessor" at bounding box center [113, 90] width 0 height 5
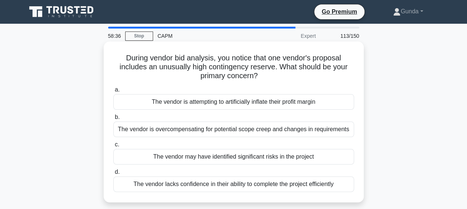
click at [236, 156] on div "The vendor may have identified significant risks in the project" at bounding box center [233, 157] width 241 height 16
click at [113, 147] on input "c. The vendor may have identified significant risks in the project" at bounding box center [113, 145] width 0 height 5
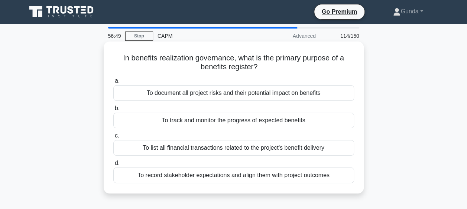
click at [199, 122] on div "To track and monitor the progress of expected benefits" at bounding box center [233, 121] width 241 height 16
click at [113, 111] on input "b. To track and monitor the progress of expected benefits" at bounding box center [113, 108] width 0 height 5
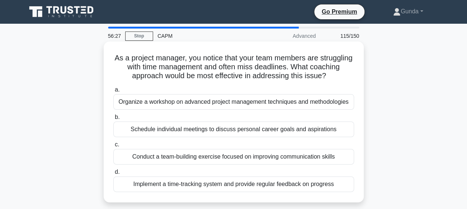
click at [259, 186] on div "Implement a time-tracking system and provide regular feedback on progress" at bounding box center [233, 185] width 241 height 16
click at [113, 175] on input "d. Implement a time-tracking system and provide regular feedback on progress" at bounding box center [113, 172] width 0 height 5
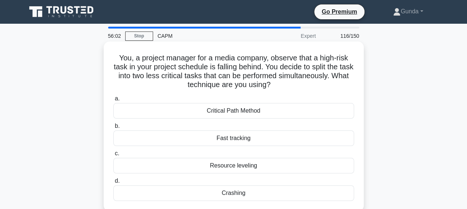
click at [251, 113] on div "Critical Path Method" at bounding box center [233, 111] width 241 height 16
click at [113, 101] on input "a. Critical Path Method" at bounding box center [113, 99] width 0 height 5
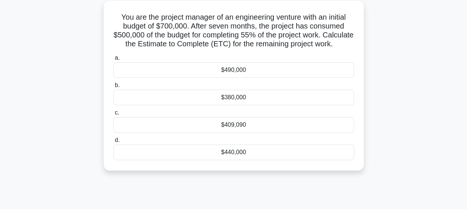
scroll to position [45, 0]
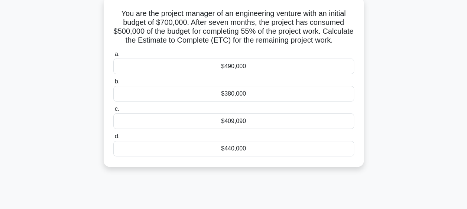
click at [230, 102] on div "$380,000" at bounding box center [233, 94] width 241 height 16
click at [113, 84] on input "b. $380,000" at bounding box center [113, 81] width 0 height 5
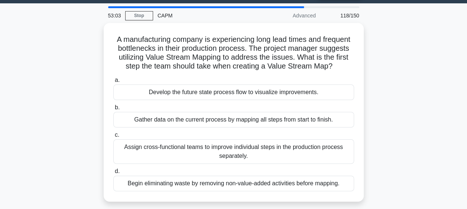
scroll to position [0, 0]
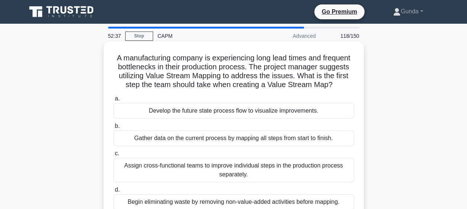
click at [190, 138] on div "Gather data on the current process by mapping all steps from start to finish." at bounding box center [233, 139] width 241 height 16
click at [113, 129] on input "b. Gather data on the current process by mapping all steps from start to finish." at bounding box center [113, 126] width 0 height 5
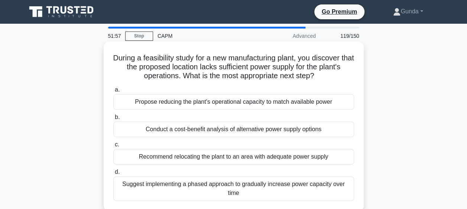
click at [265, 129] on div "Conduct a cost-benefit analysis of alternative power supply options" at bounding box center [233, 130] width 241 height 16
click at [113, 120] on input "b. Conduct a cost-benefit analysis of alternative power supply options" at bounding box center [113, 117] width 0 height 5
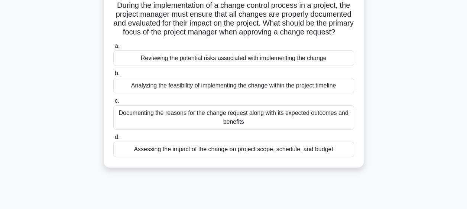
scroll to position [55, 0]
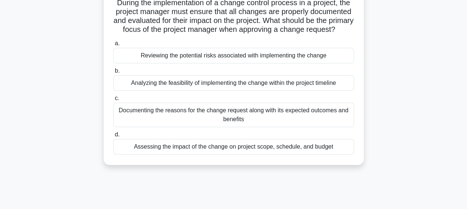
click at [177, 155] on div "Assessing the impact of the change on project scope, schedule, and budget" at bounding box center [233, 147] width 241 height 16
click at [113, 137] on input "d. Assessing the impact of the change on project scope, schedule, and budget" at bounding box center [113, 135] width 0 height 5
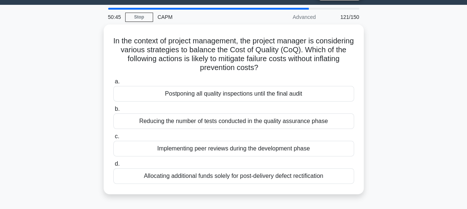
scroll to position [19, 0]
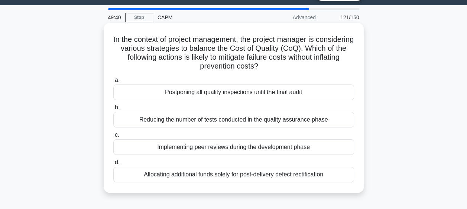
click at [288, 120] on div "Reducing the number of tests conducted in the quality assurance phase" at bounding box center [233, 120] width 241 height 16
click at [113, 110] on input "b. Reducing the number of tests conducted in the quality assurance phase" at bounding box center [113, 107] width 0 height 5
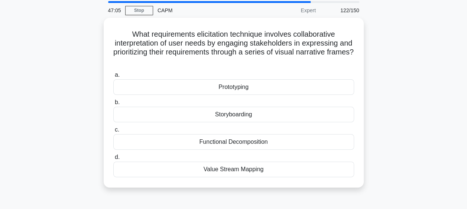
scroll to position [29, 0]
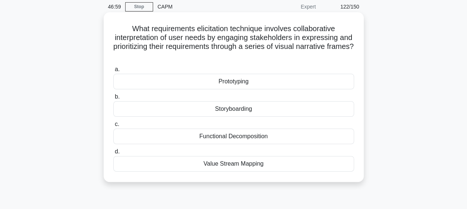
click at [251, 109] on div "Storyboarding" at bounding box center [233, 109] width 241 height 16
click at [113, 99] on input "b. Storyboarding" at bounding box center [113, 97] width 0 height 5
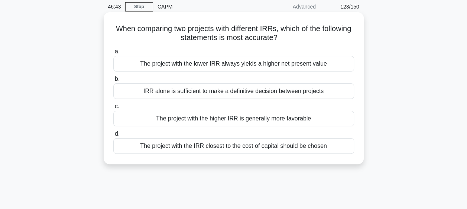
scroll to position [0, 0]
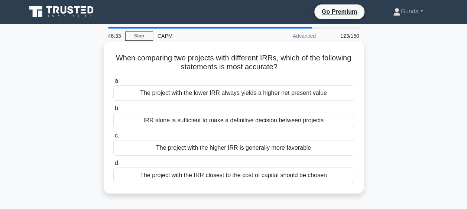
click at [237, 147] on div "The project with the higher IRR is generally more favorable" at bounding box center [233, 148] width 241 height 16
click at [113, 138] on input "c. The project with the higher IRR is generally more favorable" at bounding box center [113, 136] width 0 height 5
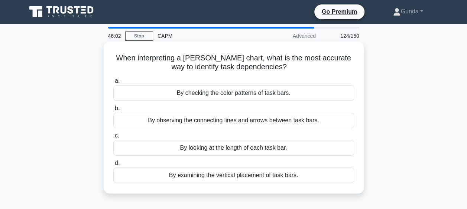
click at [238, 122] on div "By observing the connecting lines and arrows between task bars." at bounding box center [233, 121] width 241 height 16
click at [113, 111] on input "b. By observing the connecting lines and arrows between task bars." at bounding box center [113, 108] width 0 height 5
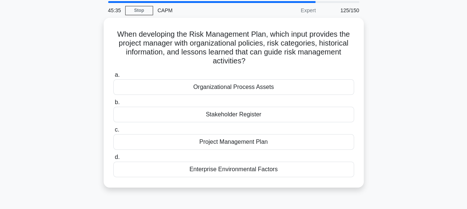
scroll to position [24, 0]
click at [230, 87] on div "Organizational Process Assets" at bounding box center [233, 87] width 241 height 16
click at [113, 78] on input "a. Organizational Process Assets" at bounding box center [113, 75] width 0 height 5
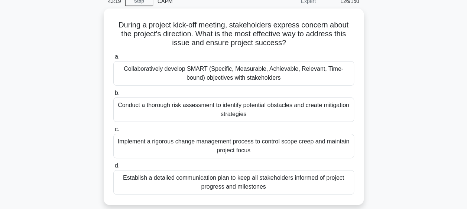
scroll to position [35, 0]
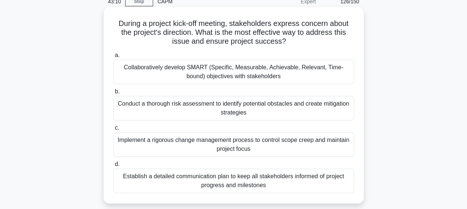
click at [242, 182] on div "Establish a detailed communication plan to keep all stakeholders informed of pr…" at bounding box center [233, 181] width 241 height 24
click at [113, 167] on input "d. Establish a detailed communication plan to keep all stakeholders informed of…" at bounding box center [113, 164] width 0 height 5
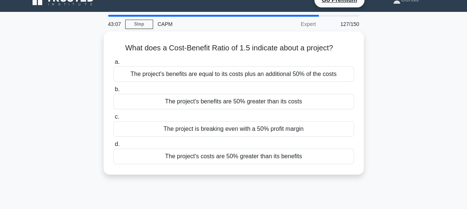
scroll to position [0, 0]
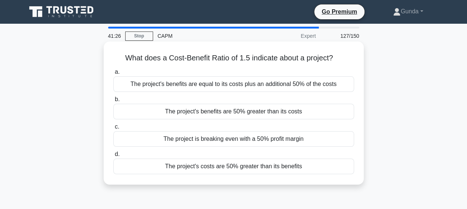
click at [276, 112] on div "The project's benefits are 50% greater than its costs" at bounding box center [233, 112] width 241 height 16
click at [113, 102] on input "b. The project's benefits are 50% greater than its costs" at bounding box center [113, 99] width 0 height 5
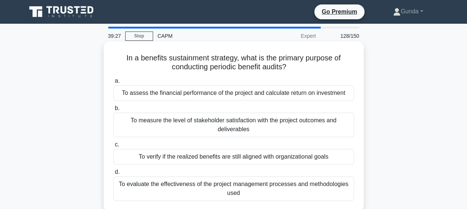
click at [324, 94] on div "To assess the financial performance of the project and calculate return on inve…" at bounding box center [233, 93] width 241 height 16
click at [113, 84] on input "a. To assess the financial performance of the project and calculate return on i…" at bounding box center [113, 81] width 0 height 5
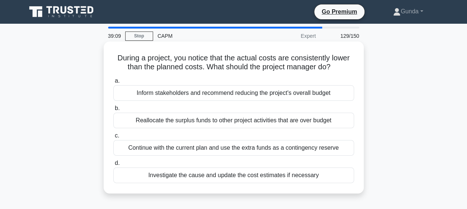
click at [245, 175] on div "Investigate the cause and update the cost estimates if necessary" at bounding box center [233, 176] width 241 height 16
click at [113, 166] on input "d. Investigate the cause and update the cost estimates if necessary" at bounding box center [113, 163] width 0 height 5
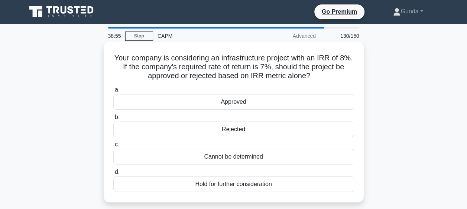
click at [237, 105] on div "Approved" at bounding box center [233, 102] width 241 height 16
click at [113, 92] on input "a. Approved" at bounding box center [113, 90] width 0 height 5
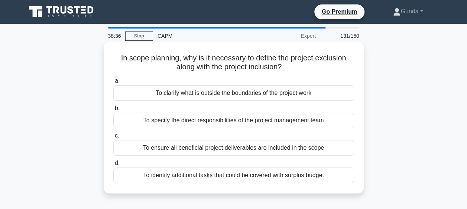
click at [189, 94] on div "To clarify what is outside the boundaries of the project work" at bounding box center [233, 93] width 241 height 16
click at [113, 84] on input "a. To clarify what is outside the boundaries of the project work" at bounding box center [113, 81] width 0 height 5
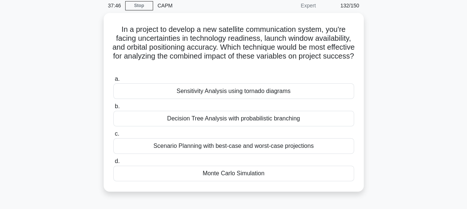
scroll to position [33, 0]
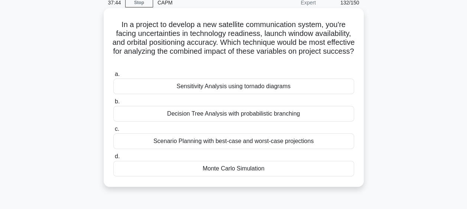
click at [252, 168] on div "Monte Carlo Simulation" at bounding box center [233, 169] width 241 height 16
click at [113, 159] on input "d. Monte Carlo Simulation" at bounding box center [113, 156] width 0 height 5
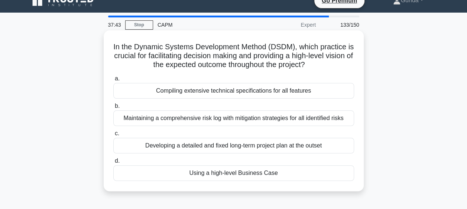
scroll to position [0, 0]
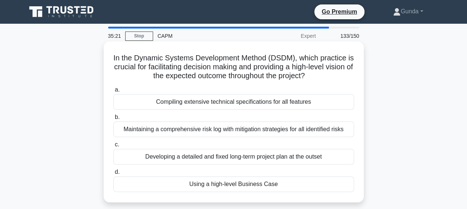
click at [252, 186] on div "Using a high-level Business Case" at bounding box center [233, 185] width 241 height 16
click at [113, 175] on input "d. Using a high-level Business Case" at bounding box center [113, 172] width 0 height 5
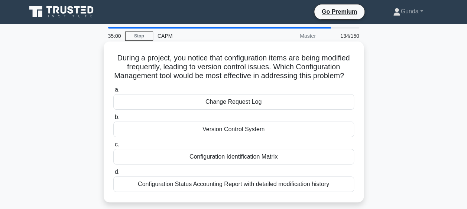
click at [237, 192] on div "Configuration Status Accounting Report with detailed modification history" at bounding box center [233, 185] width 241 height 16
click at [113, 175] on input "d. Configuration Status Accounting Report with detailed modification history" at bounding box center [113, 172] width 0 height 5
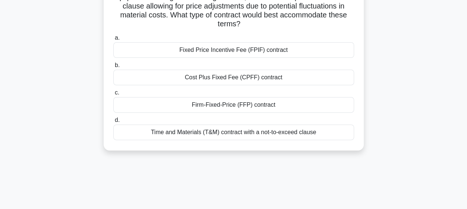
scroll to position [72, 0]
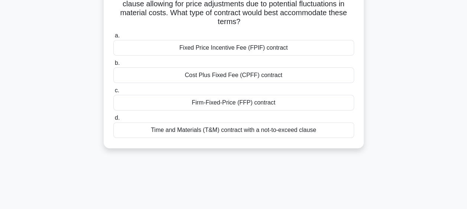
click at [231, 48] on div "Fixed Price Incentive Fee (FPIF) contract" at bounding box center [233, 48] width 241 height 16
click at [113, 38] on input "a. Fixed Price Incentive Fee (FPIF) contract" at bounding box center [113, 35] width 0 height 5
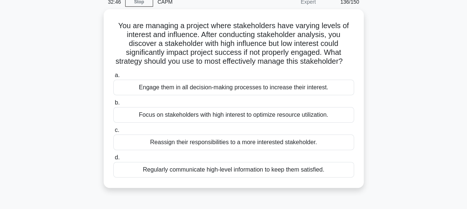
scroll to position [34, 0]
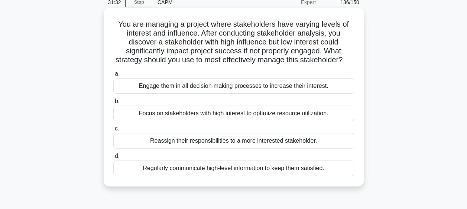
click at [287, 176] on div "Regularly communicate high-level information to keep them satisfied." at bounding box center [233, 169] width 241 height 16
click at [113, 159] on input "d. Regularly communicate high-level information to keep them satisfied." at bounding box center [113, 156] width 0 height 5
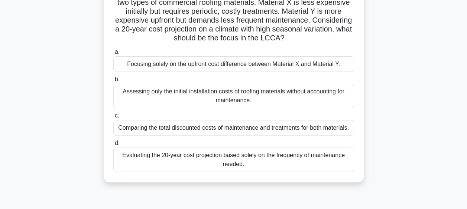
scroll to position [69, 0]
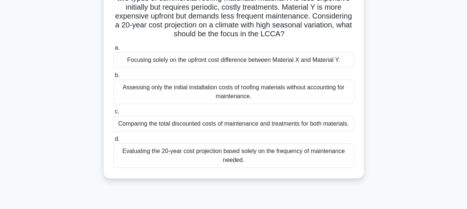
click at [202, 150] on div "Evaluating the 20-year cost projection based solely on the frequency of mainten…" at bounding box center [233, 156] width 241 height 24
click at [113, 142] on input "d. Evaluating the 20-year cost projection based solely on the frequency of main…" at bounding box center [113, 139] width 0 height 5
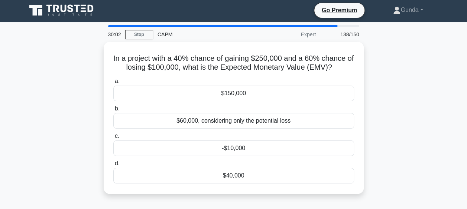
scroll to position [0, 0]
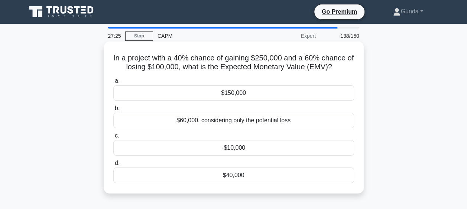
click at [233, 176] on div "$40,000" at bounding box center [233, 176] width 241 height 16
click at [113, 166] on input "d. $40,000" at bounding box center [113, 163] width 0 height 5
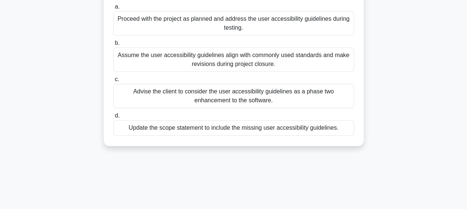
scroll to position [95, 0]
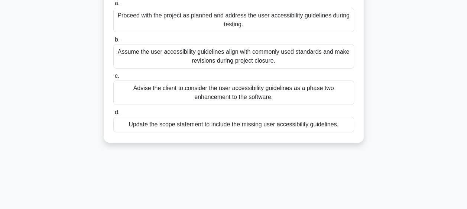
click at [224, 93] on div "Advise the client to consider the user accessibility guidelines as a phase two …" at bounding box center [233, 93] width 241 height 24
click at [113, 79] on input "c. Advise the client to consider the user accessibility guidelines as a phase t…" at bounding box center [113, 76] width 0 height 5
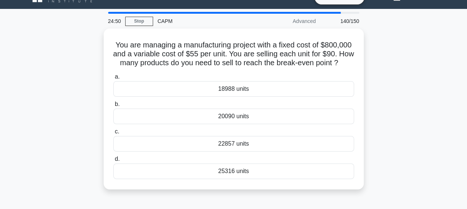
scroll to position [30, 0]
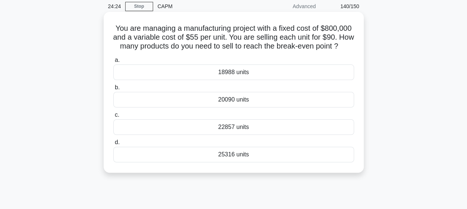
click at [231, 134] on div "22857 units" at bounding box center [233, 128] width 241 height 16
click at [113, 118] on input "c. 22857 units" at bounding box center [113, 115] width 0 height 5
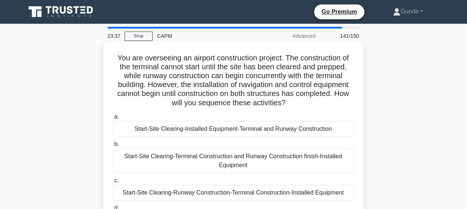
scroll to position [0, 0]
click at [265, 131] on div "Start-Site Clearing-Installed Equipment-Terminal and Runway Construction" at bounding box center [233, 129] width 241 height 16
click at [113, 119] on input "a. Start-Site Clearing-Installed Equipment-Terminal and Runway Construction" at bounding box center [113, 116] width 0 height 5
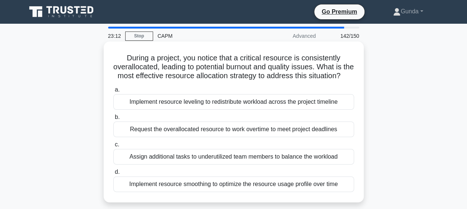
click at [303, 192] on div "Implement resource smoothing to optimize the resource usage profile over time" at bounding box center [233, 185] width 241 height 16
click at [113, 175] on input "d. Implement resource smoothing to optimize the resource usage profile over time" at bounding box center [113, 172] width 0 height 5
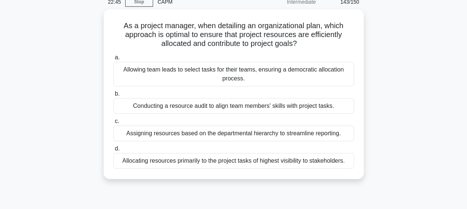
scroll to position [35, 0]
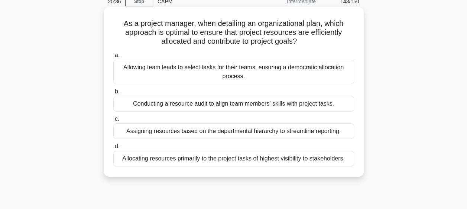
click at [229, 68] on div "Allowing team leads to select tasks for their teams, ensuring a democratic allo…" at bounding box center [233, 72] width 241 height 24
click at [113, 58] on input "a. Allowing team leads to select tasks for their teams, ensuring a democratic a…" at bounding box center [113, 55] width 0 height 5
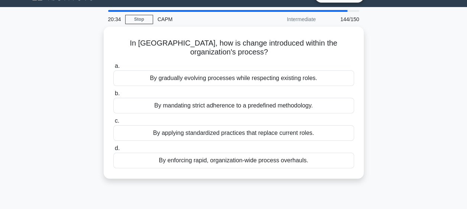
scroll to position [0, 0]
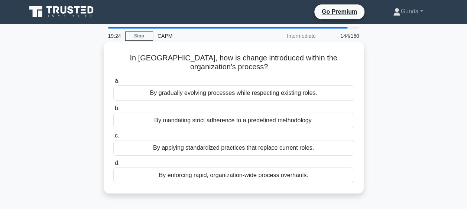
click at [207, 97] on div "By gradually evolving processes while respecting existing roles." at bounding box center [233, 93] width 241 height 16
click at [113, 84] on input "a. By gradually evolving processes while respecting existing roles." at bounding box center [113, 81] width 0 height 5
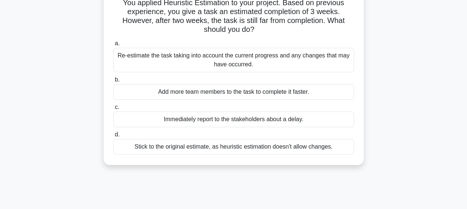
scroll to position [58, 0]
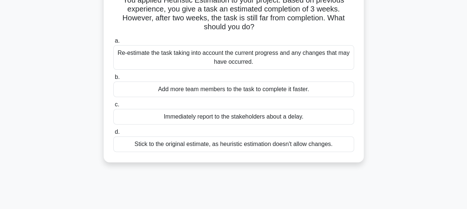
click at [269, 145] on div "Stick to the original estimate, as heuristic estimation doesn't allow changes." at bounding box center [233, 145] width 241 height 16
click at [113, 135] on input "d. Stick to the original estimate, as heuristic estimation doesn't allow change…" at bounding box center [113, 132] width 0 height 5
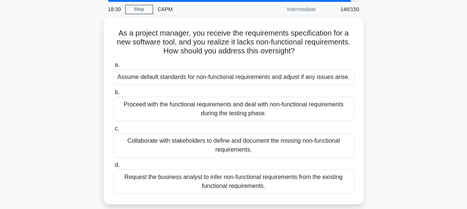
scroll to position [33, 0]
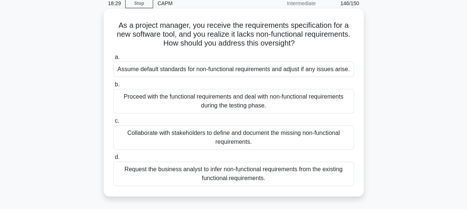
click at [240, 140] on div "Collaborate with stakeholders to define and document the missing non-functional…" at bounding box center [233, 137] width 241 height 24
click at [113, 124] on input "c. Collaborate with stakeholders to define and document the missing non-functio…" at bounding box center [113, 121] width 0 height 5
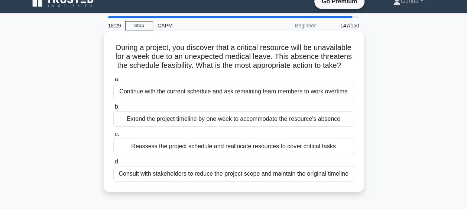
scroll to position [0, 0]
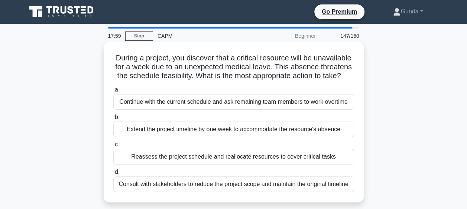
click at [295, 158] on div "Reassess the project schedule and reallocate resources to cover critical tasks" at bounding box center [233, 157] width 241 height 16
click at [113, 147] on input "c. Reassess the project schedule and reallocate resources to cover critical tas…" at bounding box center [113, 145] width 0 height 5
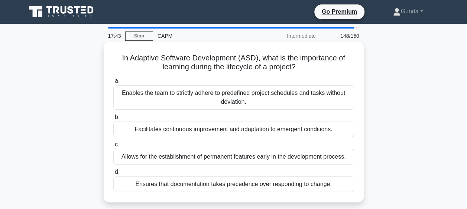
click at [288, 131] on div "Facilitates continuous improvement and adaptation to emergent conditions." at bounding box center [233, 130] width 241 height 16
click at [113, 120] on input "b. Facilitates continuous improvement and adaptation to emergent conditions." at bounding box center [113, 117] width 0 height 5
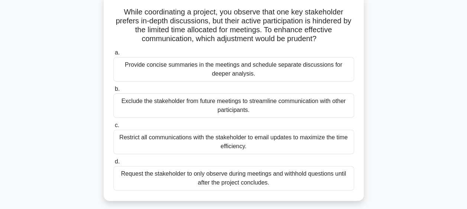
scroll to position [45, 0]
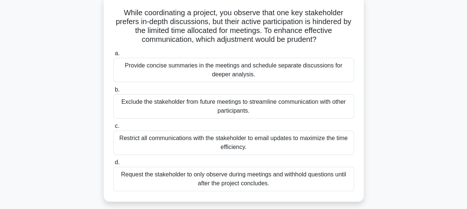
click at [231, 68] on div "Provide concise summaries in the meetings and schedule separate discussions for…" at bounding box center [233, 70] width 241 height 24
click at [113, 56] on input "a. Provide concise summaries in the meetings and schedule separate discussions …" at bounding box center [113, 53] width 0 height 5
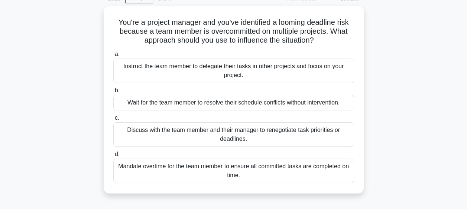
scroll to position [39, 0]
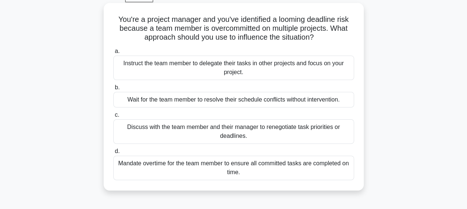
click at [227, 131] on div "Discuss with the team member and their manager to renegotiate task priorities o…" at bounding box center [233, 132] width 241 height 24
click at [113, 118] on input "c. Discuss with the team member and their manager to renegotiate task prioritie…" at bounding box center [113, 115] width 0 height 5
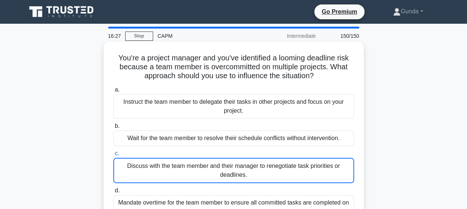
scroll to position [0, 0]
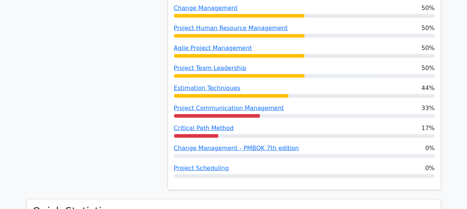
scroll to position [857, 0]
